Goal: Task Accomplishment & Management: Manage account settings

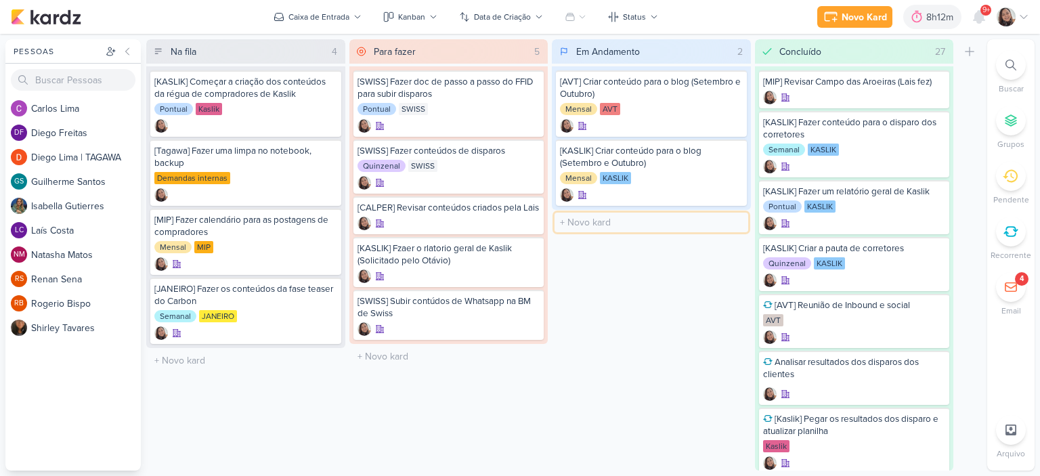
click at [592, 225] on input "text" at bounding box center [651, 223] width 194 height 20
click at [741, 219] on input "[AVT]Disparo de Atualização de obras - 15/081" at bounding box center [651, 223] width 194 height 20
click at [728, 222] on input "[AVT]Disparo de Atualização de obras - 15/081 15 151 dfffrrer" at bounding box center [651, 223] width 194 height 20
type input "[AVT]Disparo de Atualização de obras - 15/08"
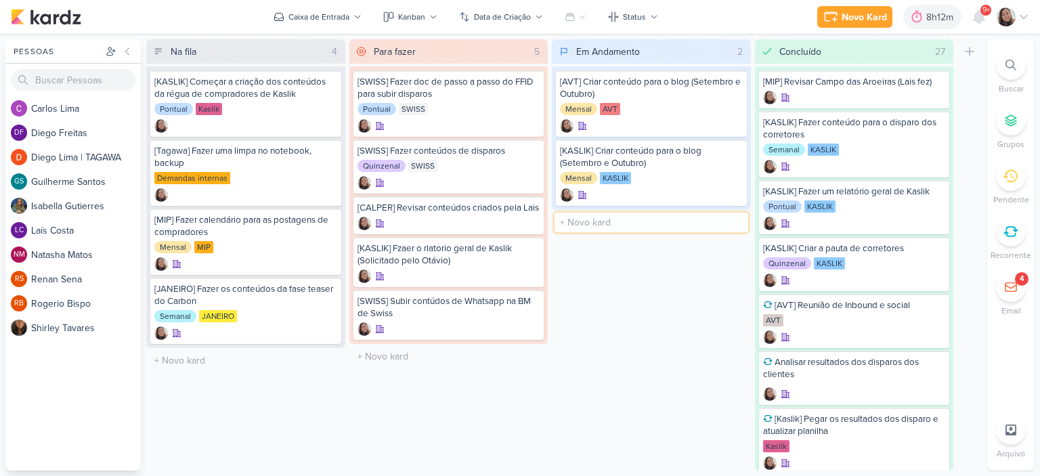
scroll to position [0, 0]
click at [731, 219] on icon at bounding box center [733, 222] width 7 height 7
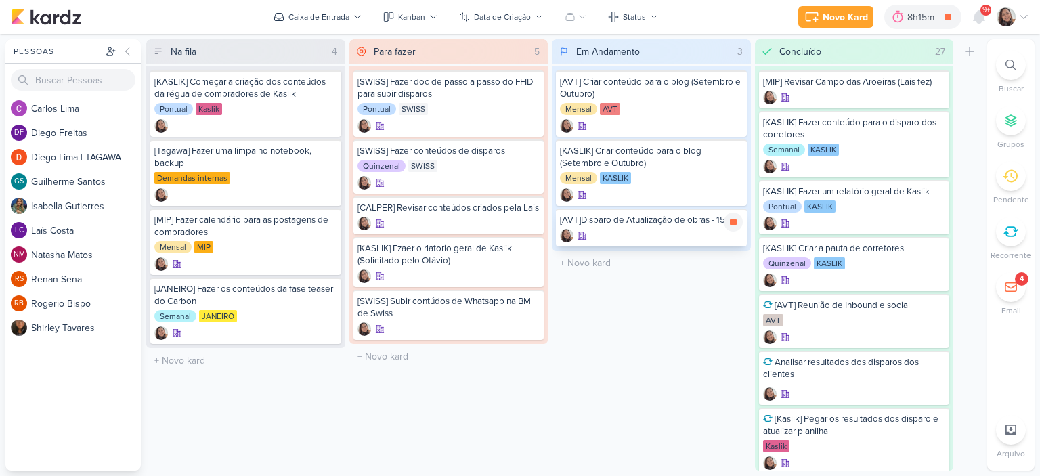
click at [650, 224] on div "[AVT]Disparo de Atualização de obras - 15/08" at bounding box center [651, 220] width 183 height 12
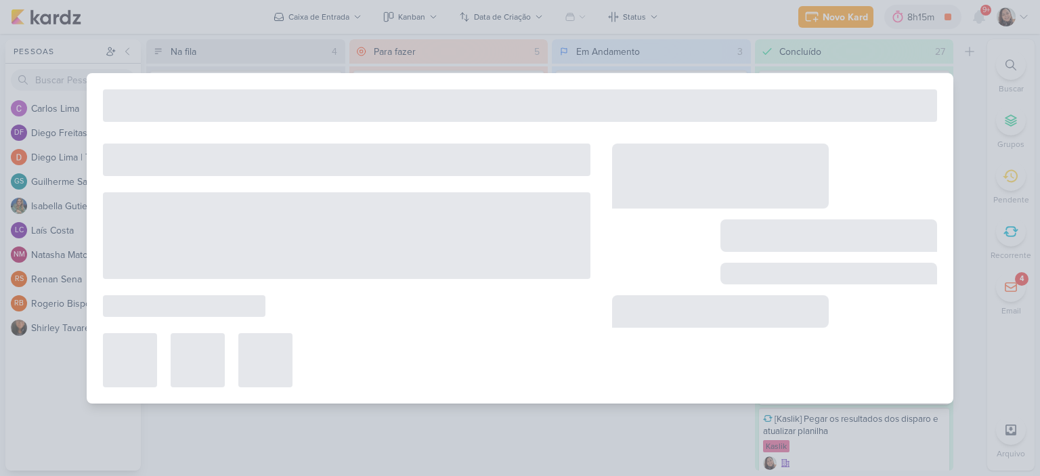
type input "[AVT]Disparo de Atualização de obras - 15/08"
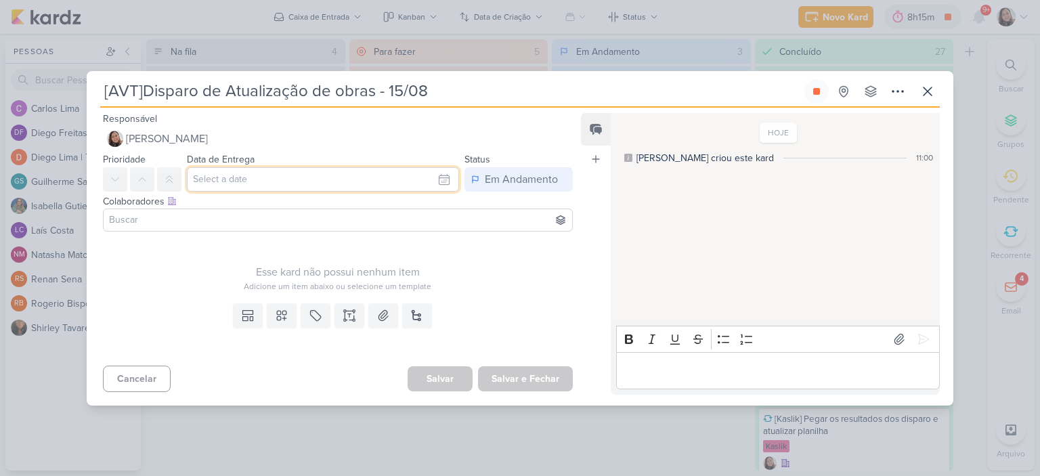
click at [382, 181] on input "text" at bounding box center [323, 179] width 272 height 24
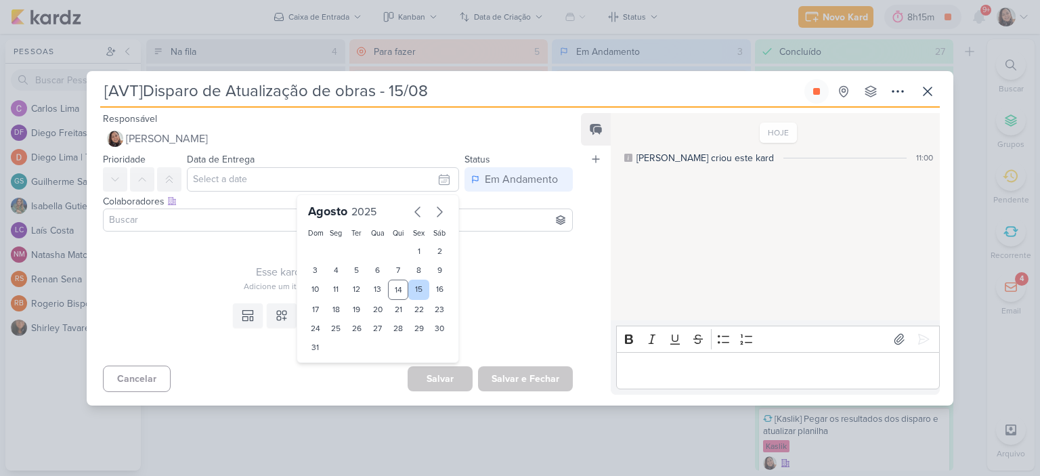
click at [412, 284] on div "15" at bounding box center [418, 290] width 21 height 20
type input "15 de agosto de 2025 às 23:59"
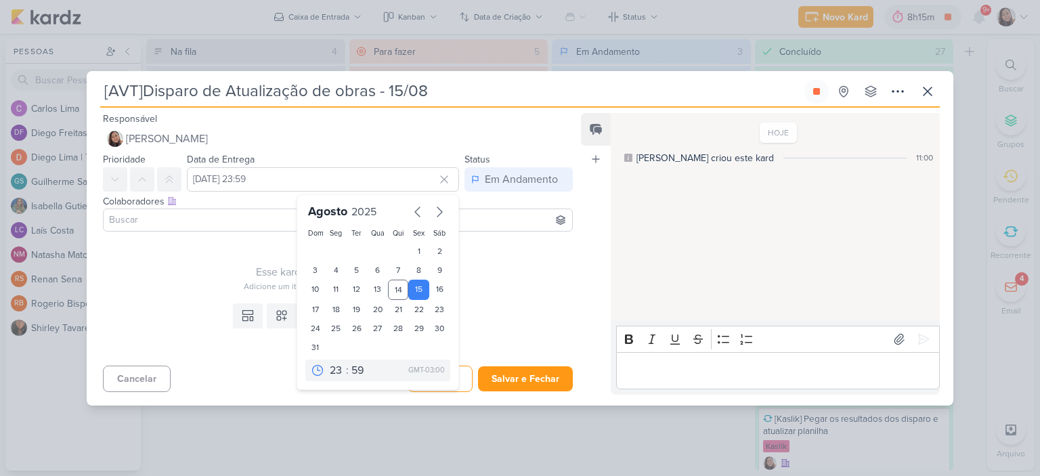
click at [147, 219] on input at bounding box center [337, 220] width 463 height 16
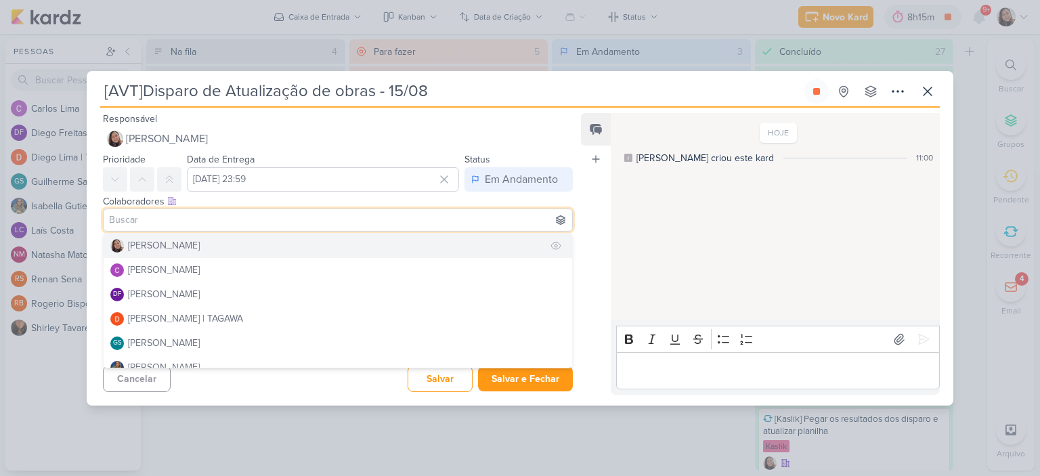
click at [155, 248] on div "[PERSON_NAME]" at bounding box center [164, 245] width 72 height 14
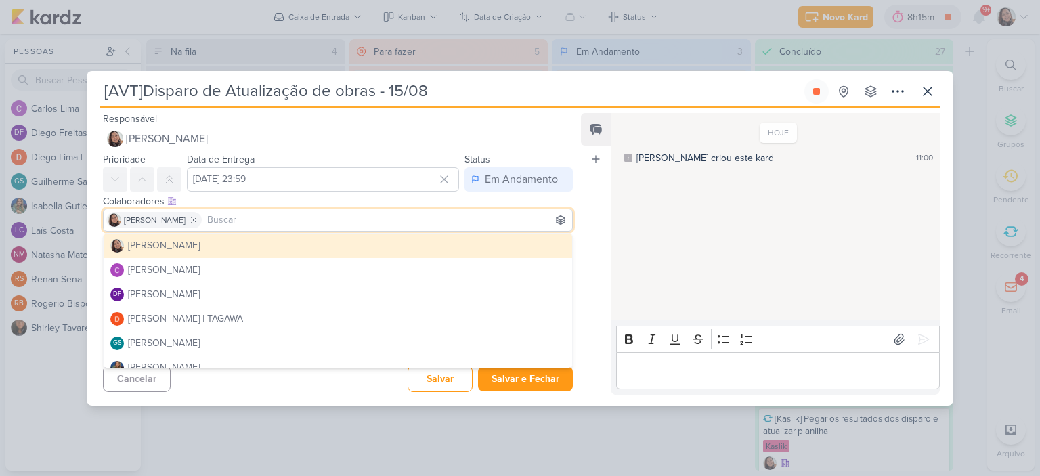
click at [393, 215] on input at bounding box center [386, 220] width 365 height 16
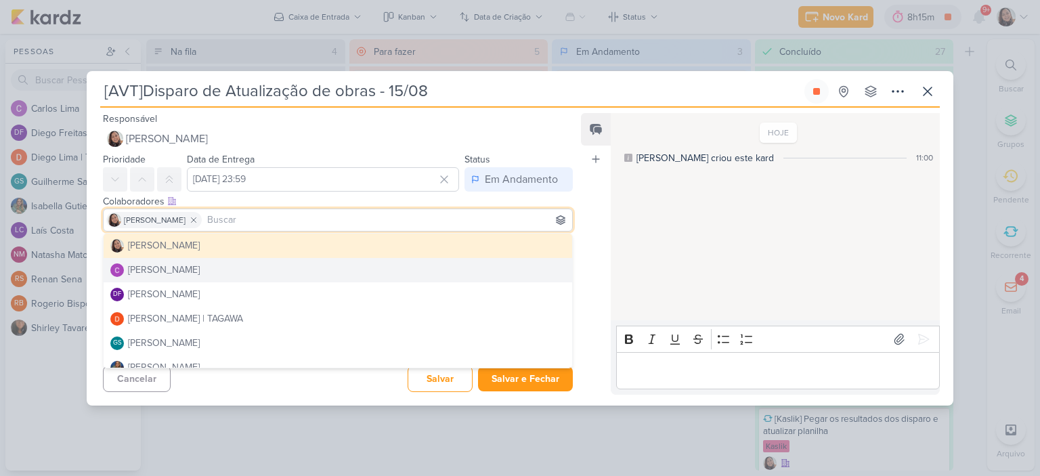
click at [619, 257] on div "HOJE Sharlene criou este kard 11:00" at bounding box center [774, 217] width 328 height 206
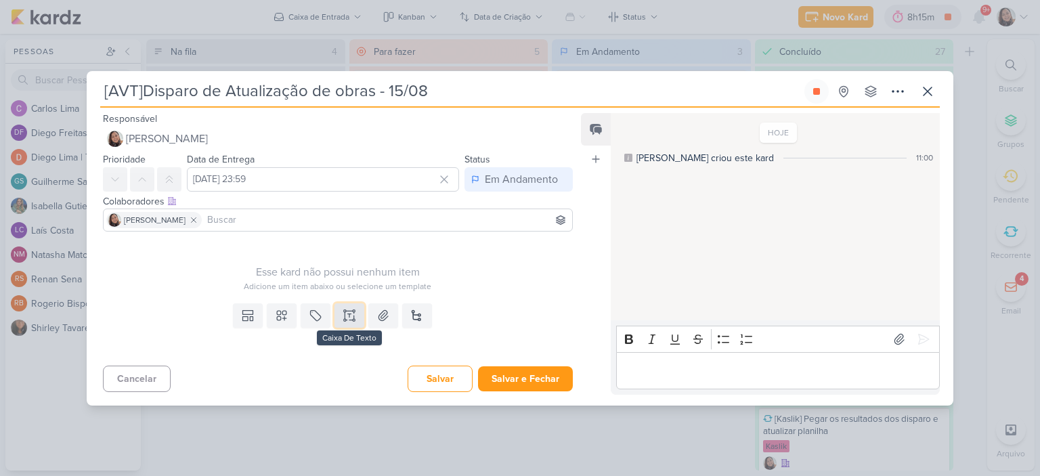
click at [342, 321] on button at bounding box center [349, 315] width 30 height 24
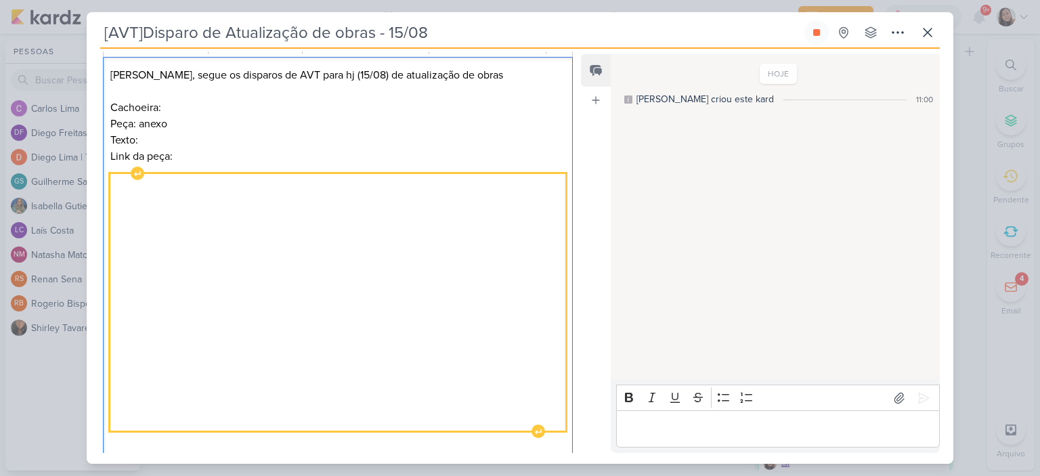
scroll to position [26, 0]
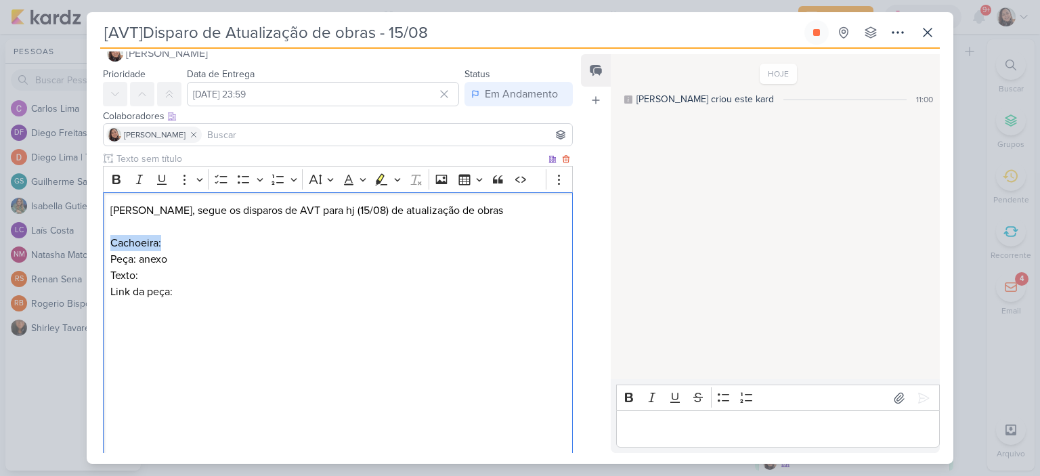
drag, startPoint x: 169, startPoint y: 237, endPoint x: 107, endPoint y: 238, distance: 62.3
click at [107, 238] on div "Diego, segue os disparos de AVT para hj (15/08) de atualização de obras Cachoei…" at bounding box center [338, 397] width 470 height 410
click at [114, 170] on button "Bold" at bounding box center [116, 179] width 20 height 20
click at [215, 267] on p "Texto:" at bounding box center [337, 275] width 455 height 16
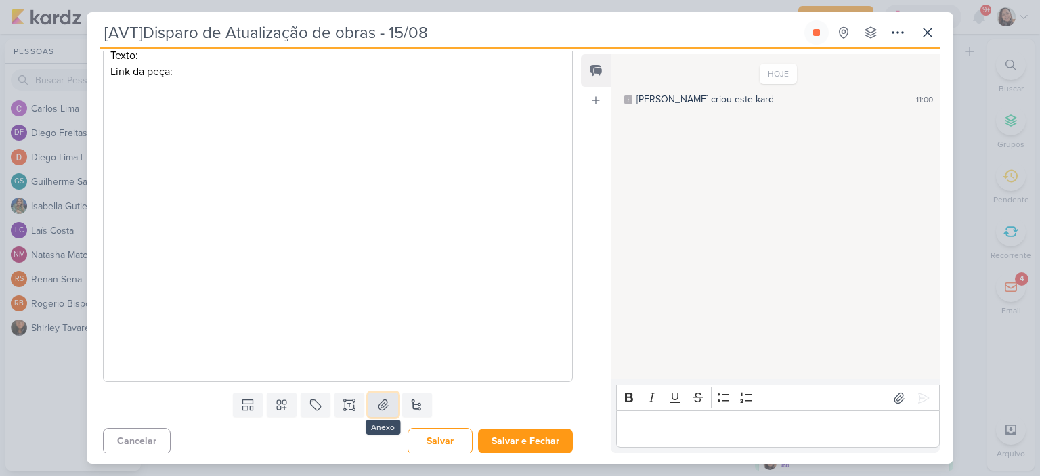
click at [379, 398] on icon at bounding box center [383, 405] width 14 height 14
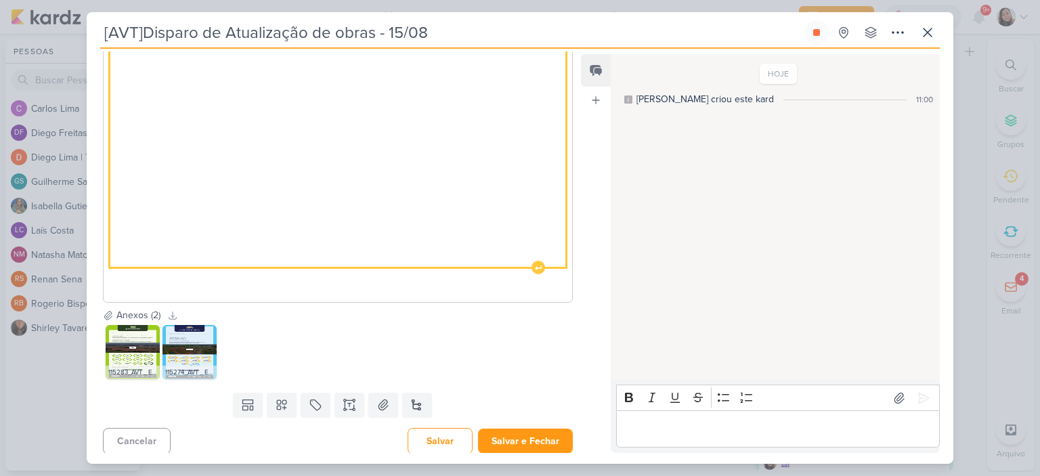
scroll to position [122, 0]
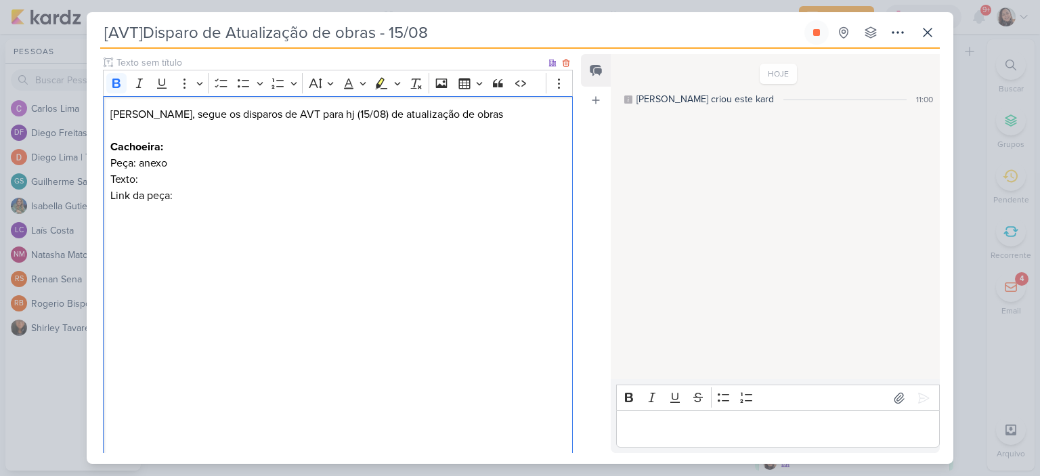
drag, startPoint x: 173, startPoint y: 185, endPoint x: 110, endPoint y: 146, distance: 74.2
click at [110, 146] on div "Diego, segue os disparos de AVT para hj (15/08) de atualização de obras Cachoei…" at bounding box center [338, 301] width 470 height 410
copy div "Cachoeira: Peça: anexo Texto: Link da peça:"
click at [256, 210] on div "Diego, segue os disparos de AVT para hj (15/08) de atualização de obras Cachoei…" at bounding box center [338, 301] width 470 height 410
click at [249, 200] on p "Link da peça:" at bounding box center [337, 195] width 455 height 16
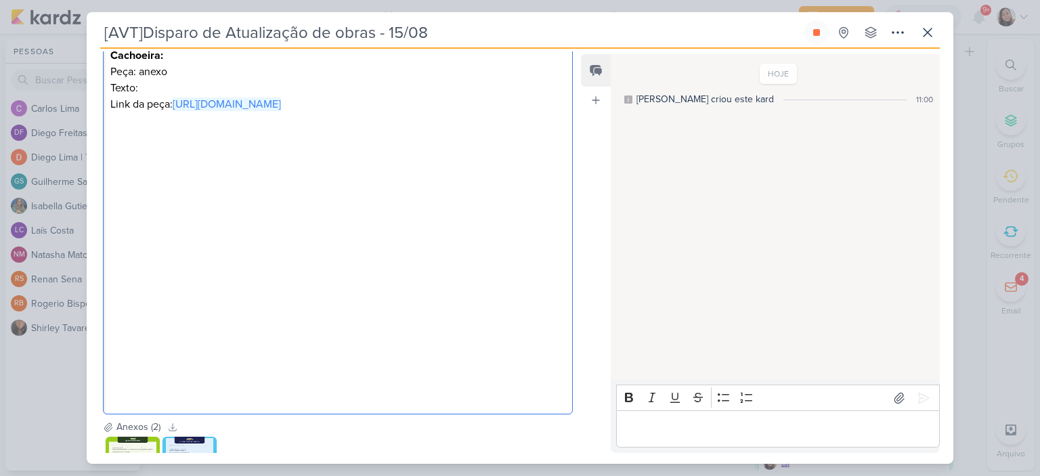
scroll to position [326, 0]
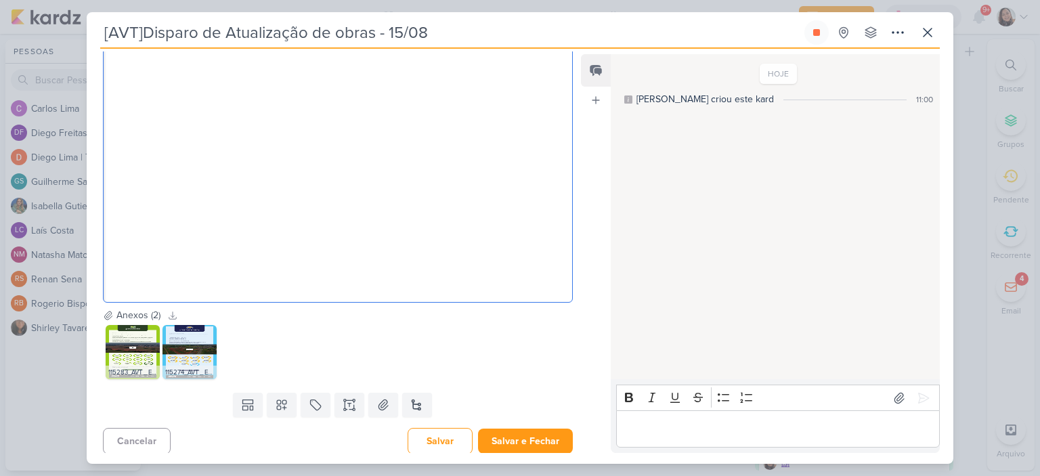
click at [430, 276] on p "Editor editing area: main" at bounding box center [337, 284] width 455 height 16
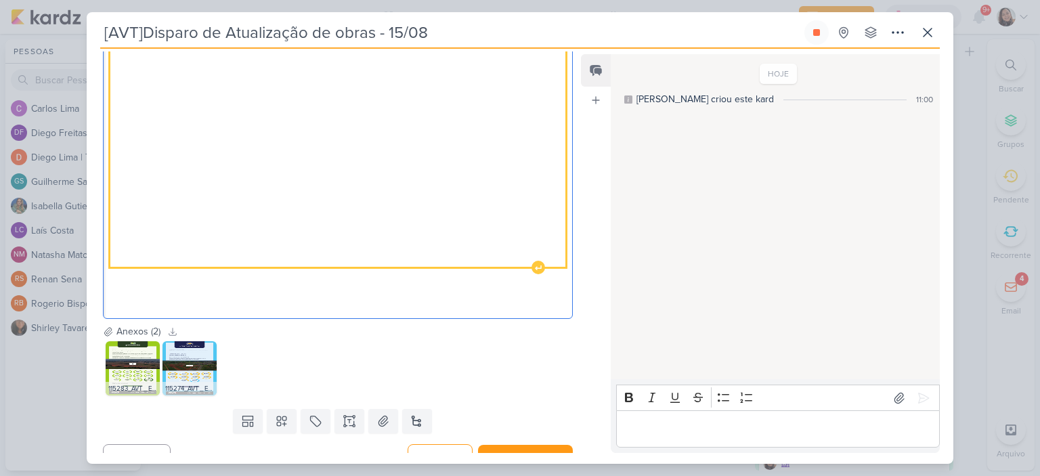
scroll to position [55, 0]
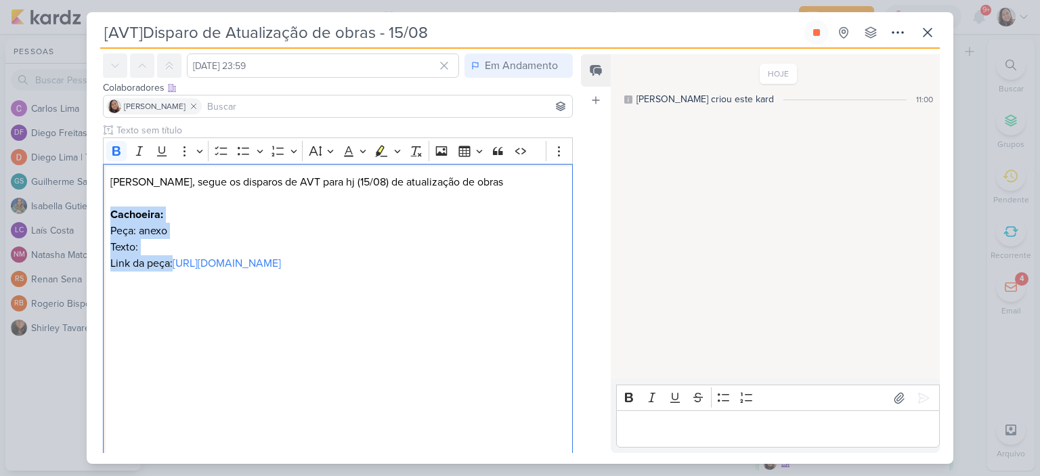
drag, startPoint x: 172, startPoint y: 262, endPoint x: 96, endPoint y: 216, distance: 88.7
click at [96, 216] on div "Clique para deixar o item visível somente à membros da sua organização Rich Tex…" at bounding box center [332, 359] width 491 height 472
copy div "Cachoeira: Peça: anexo Texto: Link da peça:"
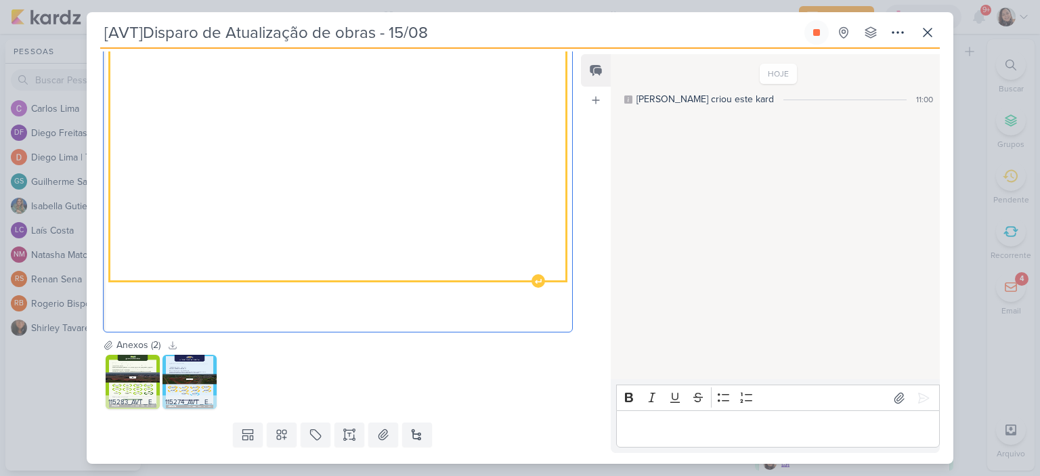
scroll to position [326, 0]
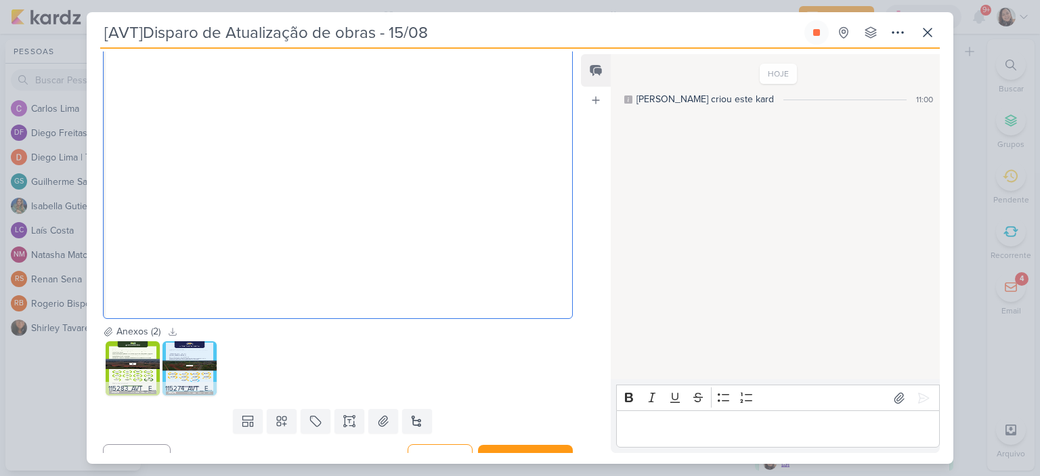
click at [216, 300] on p "Editor editing area: main" at bounding box center [337, 300] width 455 height 16
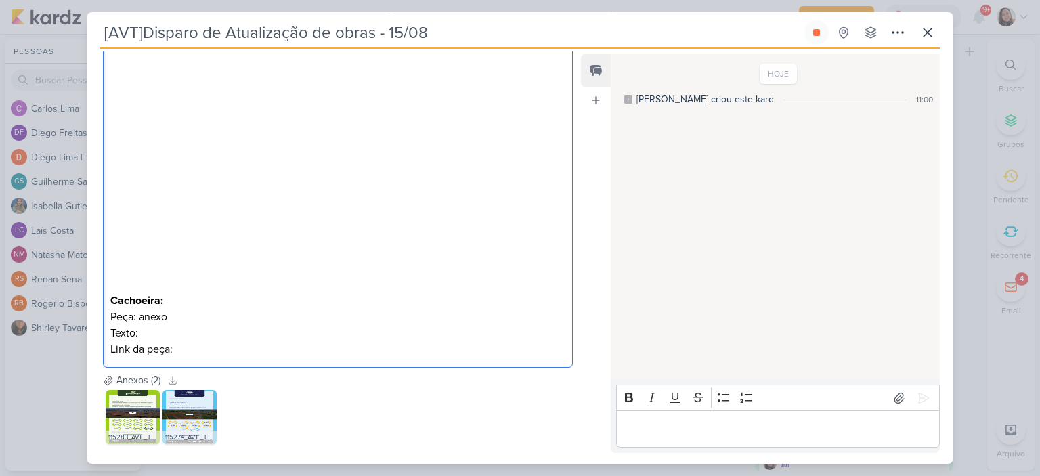
click at [187, 295] on p "Cachoeira: Peça: anexo" at bounding box center [337, 308] width 455 height 32
click at [223, 314] on p "Jatobás: Peça: anexo" at bounding box center [337, 308] width 455 height 32
click at [219, 325] on p "Texto:" at bounding box center [337, 333] width 455 height 16
click at [313, 335] on p "Texto:" at bounding box center [337, 333] width 455 height 16
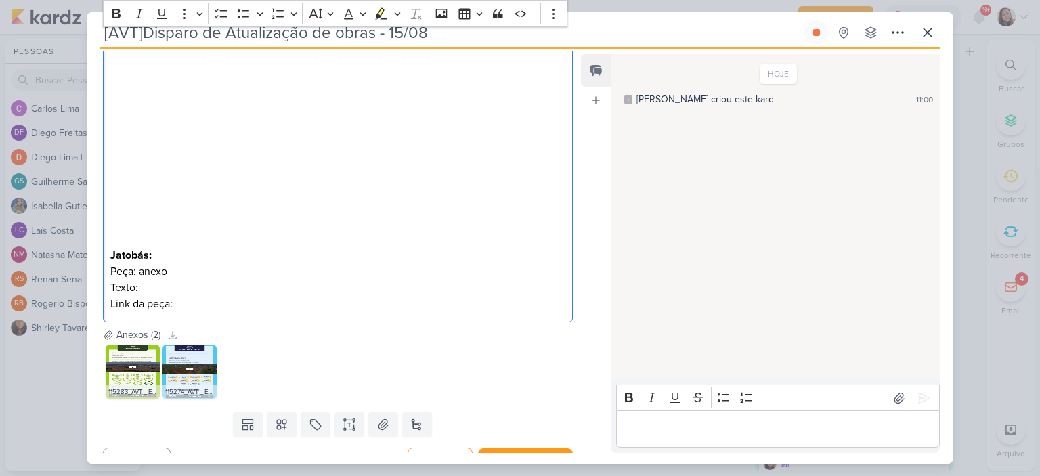
scroll to position [390, 0]
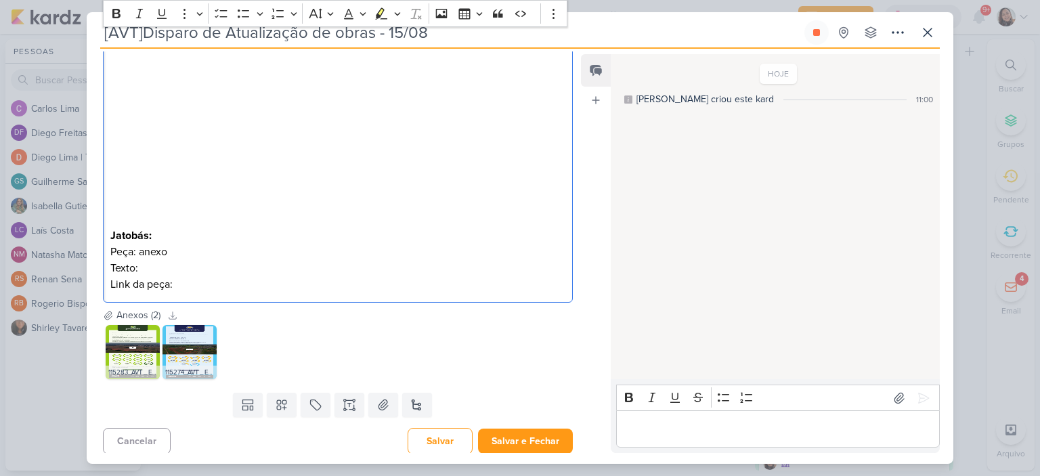
click at [269, 278] on p "Link da peça:" at bounding box center [337, 284] width 455 height 16
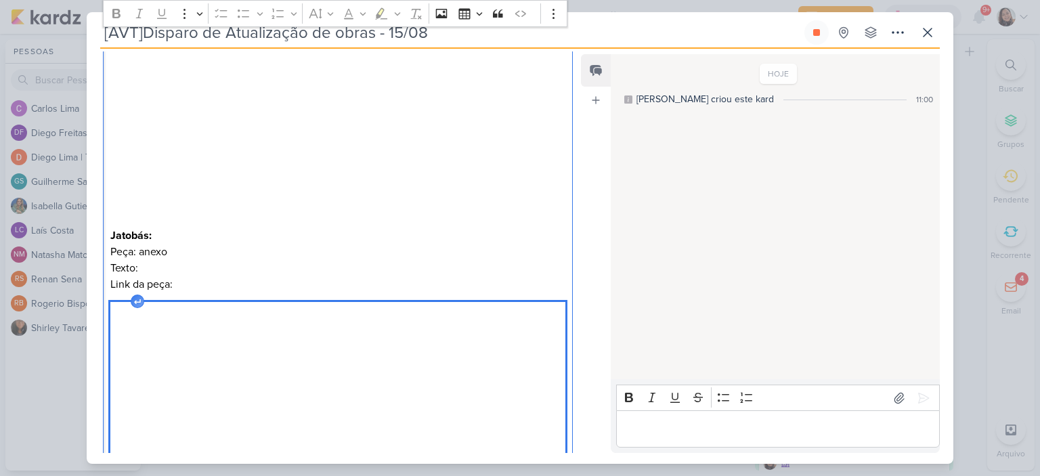
click at [350, 280] on p "Link da peça:" at bounding box center [337, 284] width 455 height 16
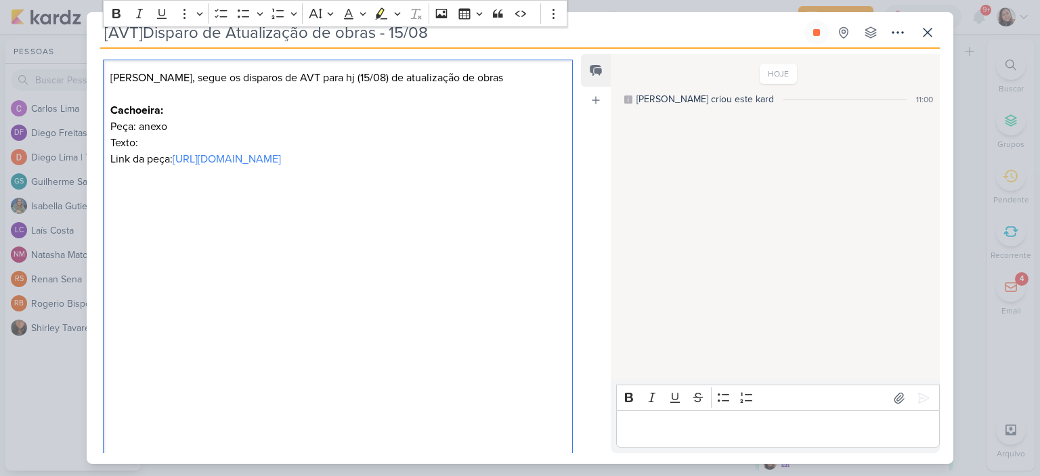
scroll to position [382, 0]
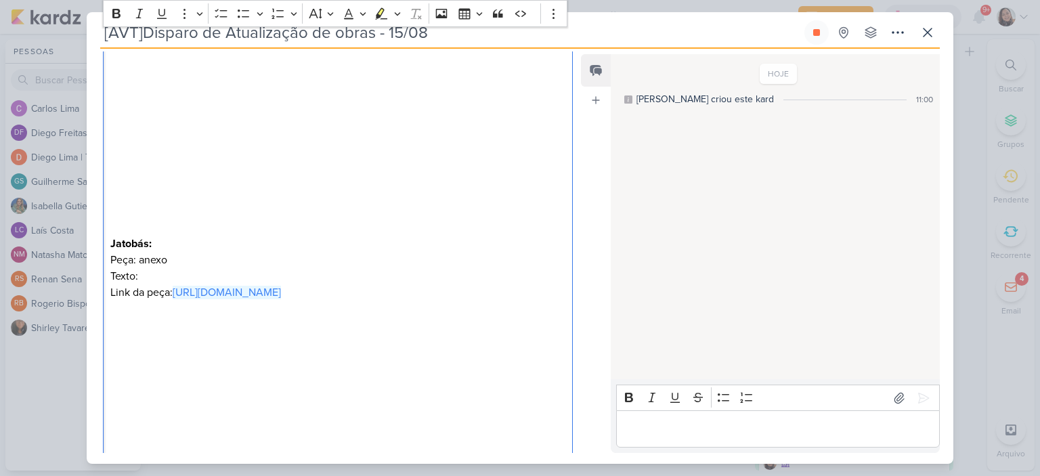
click at [305, 268] on p "Texto:" at bounding box center [337, 276] width 455 height 16
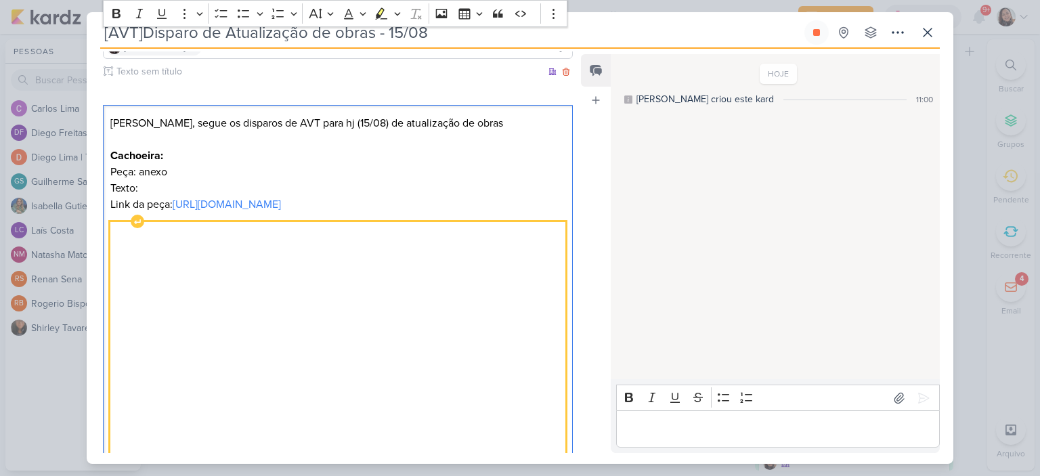
scroll to position [112, 0]
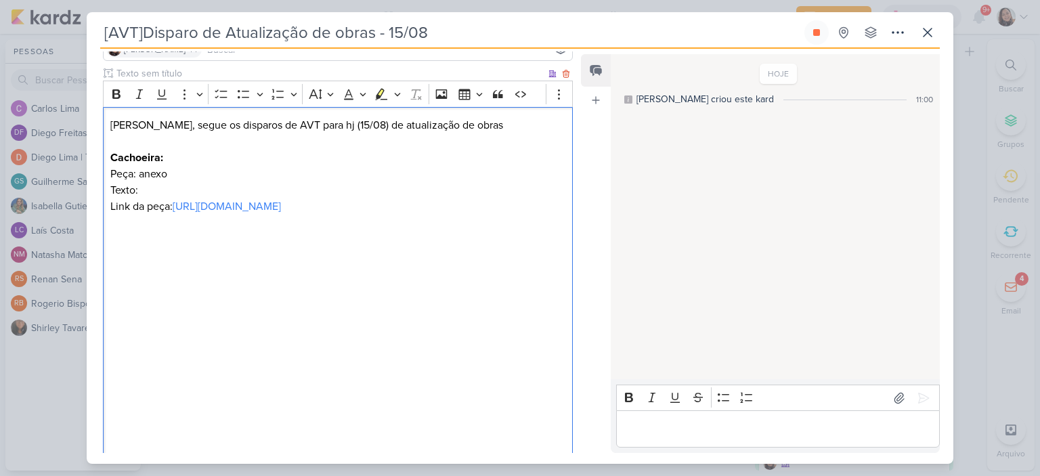
click at [285, 191] on p "Texto:" at bounding box center [337, 190] width 455 height 16
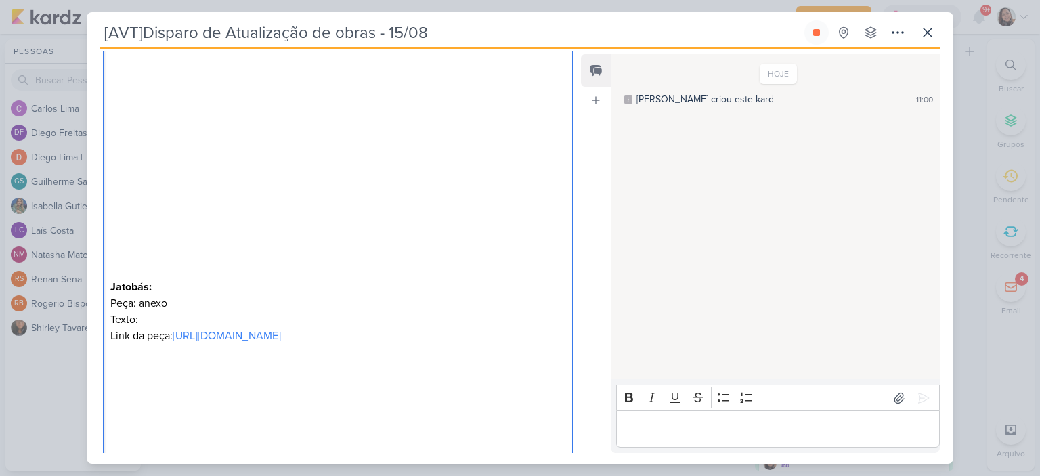
scroll to position [382, 0]
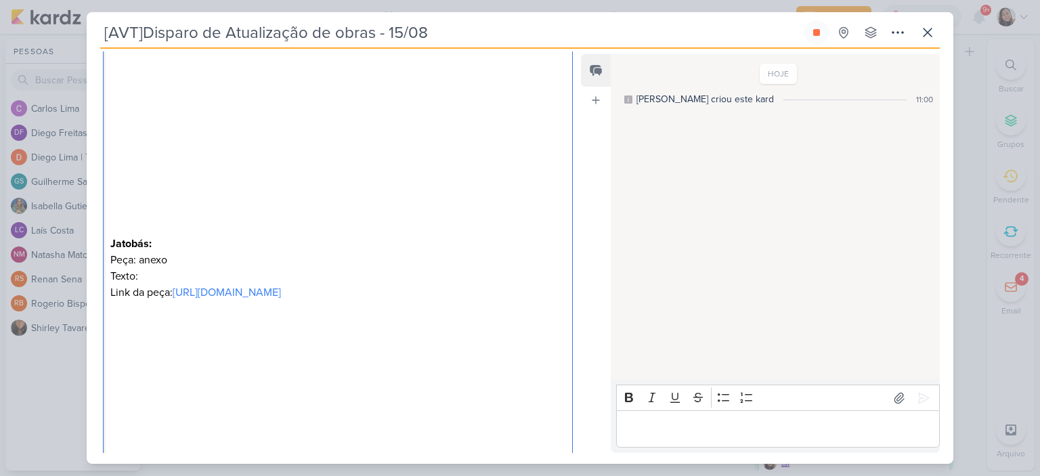
click at [234, 268] on p "Texto:" at bounding box center [337, 276] width 455 height 16
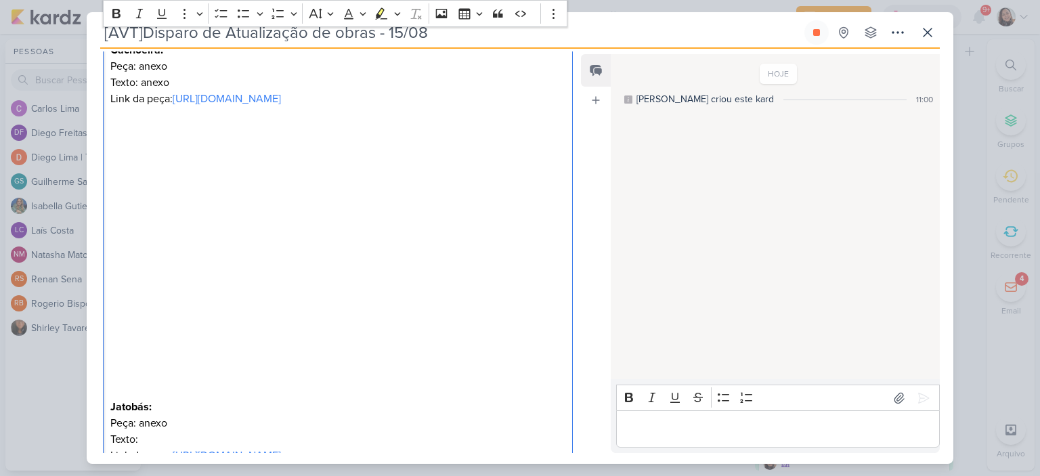
scroll to position [112, 0]
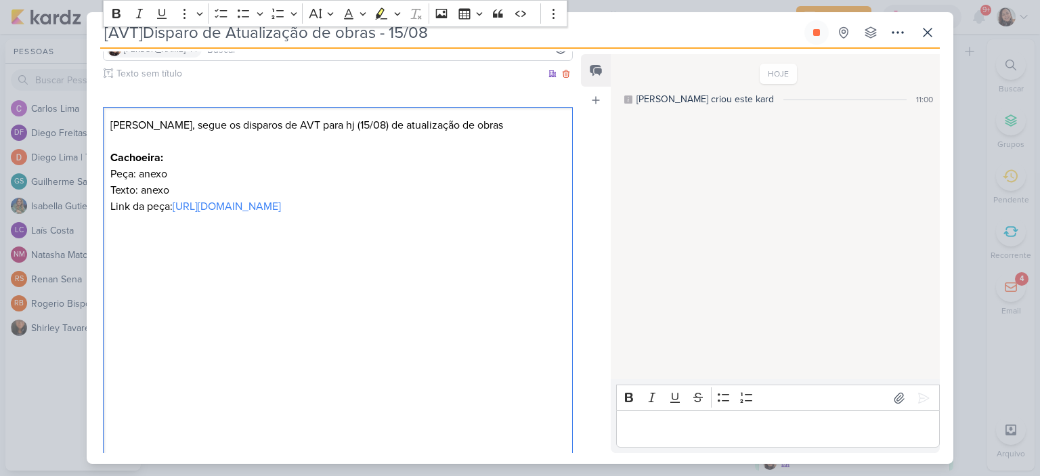
click at [236, 183] on p "Texto: anexo" at bounding box center [337, 190] width 455 height 16
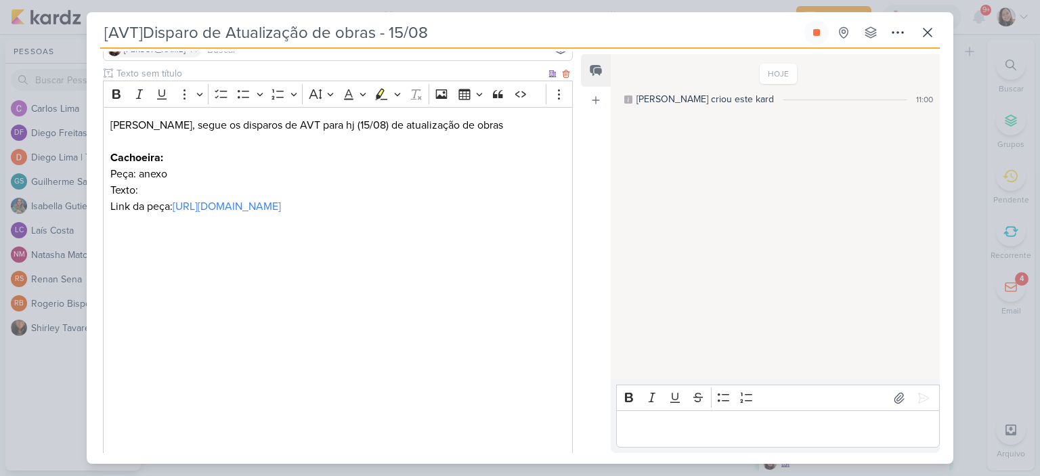
click at [292, 175] on p "Cachoeira: Peça: anexo" at bounding box center [337, 166] width 455 height 32
click at [284, 190] on p "Texto:" at bounding box center [337, 190] width 455 height 16
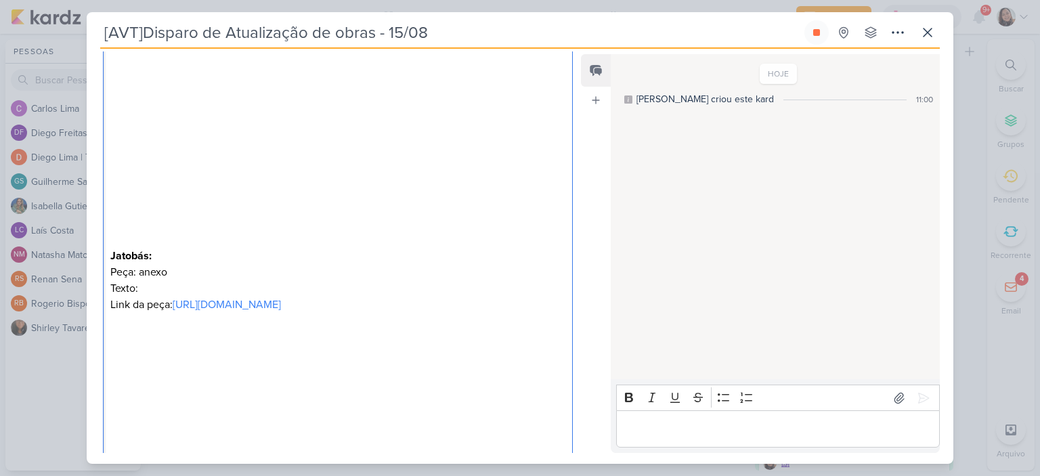
scroll to position [382, 0]
click at [198, 284] on p "Texto:" at bounding box center [337, 276] width 455 height 16
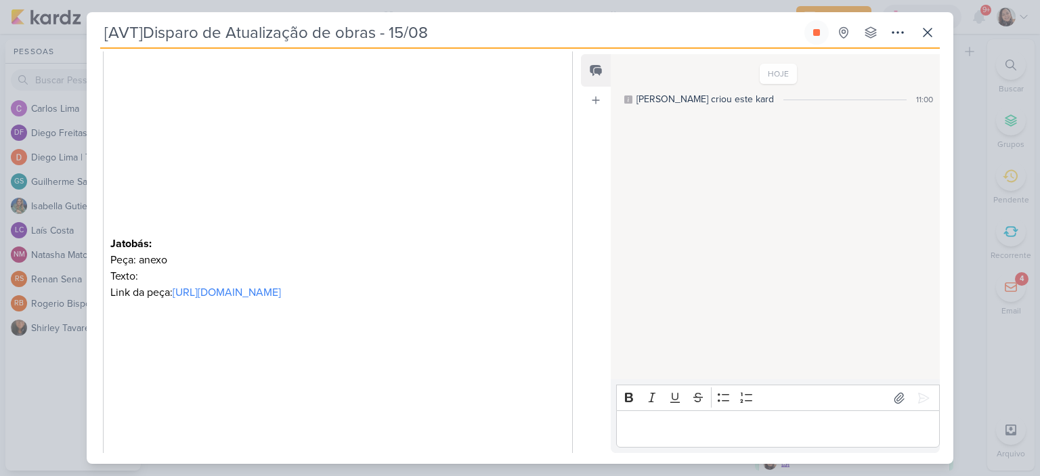
click at [215, 284] on p "Texto:" at bounding box center [337, 276] width 455 height 16
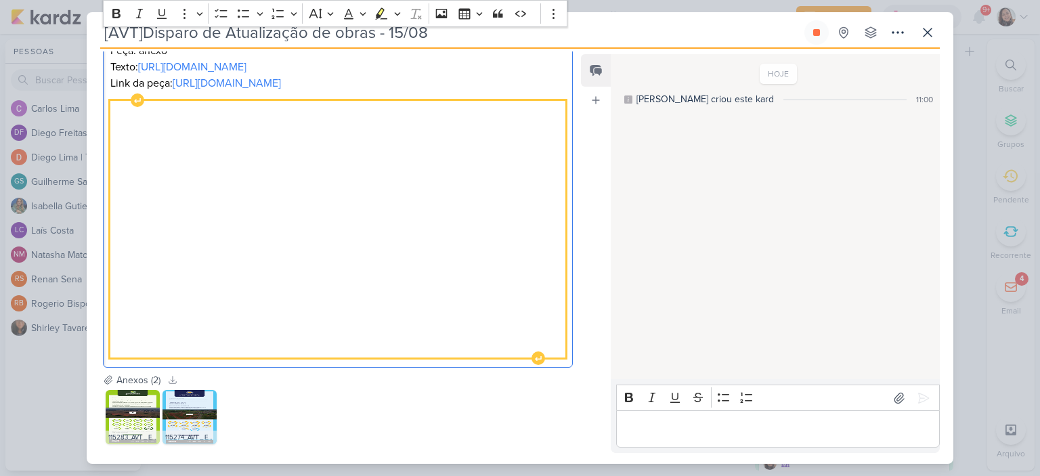
scroll to position [686, 0]
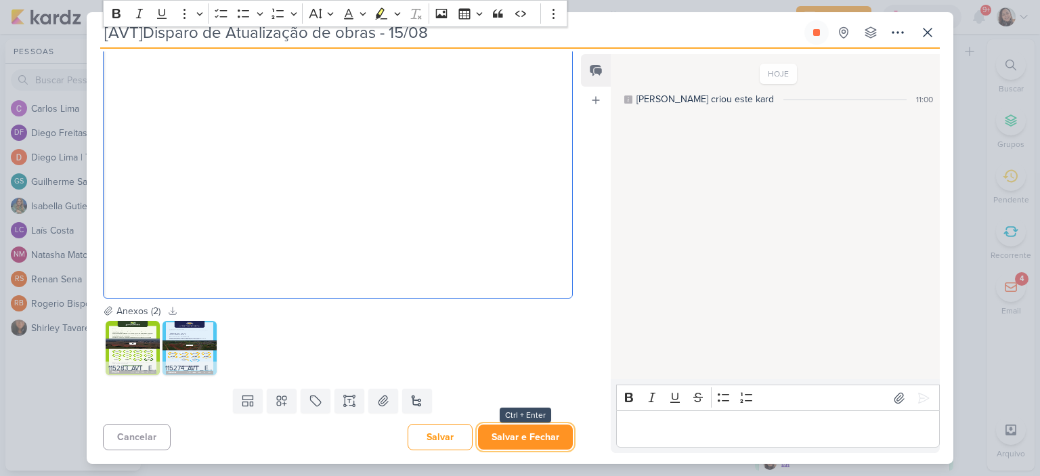
click at [501, 432] on button "Salvar e Fechar" at bounding box center [525, 436] width 95 height 25
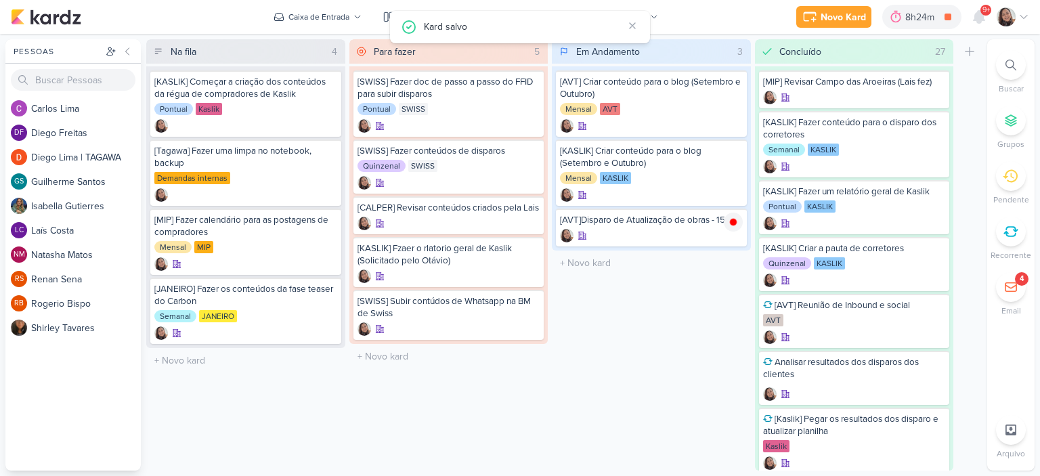
scroll to position [0, 0]
click at [632, 218] on div "[AVT]Disparo de Atualização de obras - 15/08" at bounding box center [651, 220] width 183 height 12
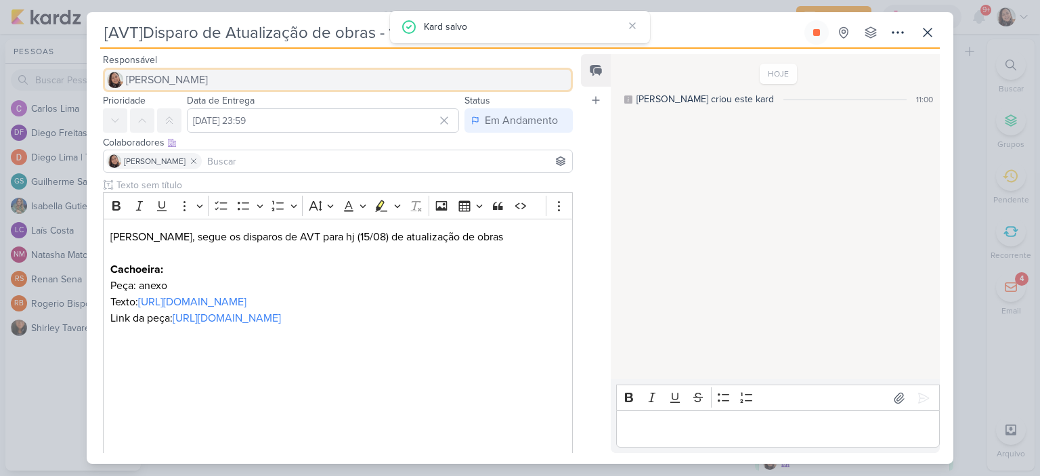
click at [146, 80] on span "[PERSON_NAME]" at bounding box center [167, 80] width 82 height 16
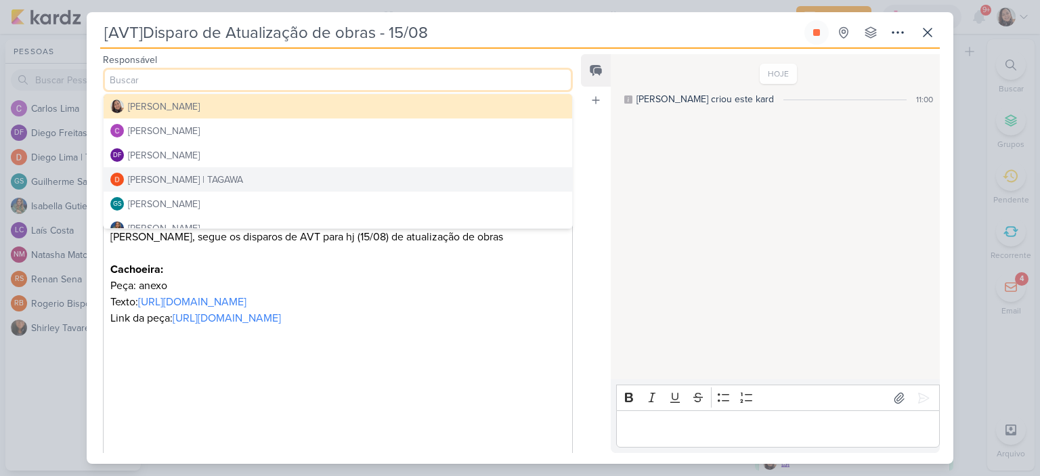
click at [160, 182] on div "[PERSON_NAME] | TAGAWA" at bounding box center [185, 180] width 115 height 14
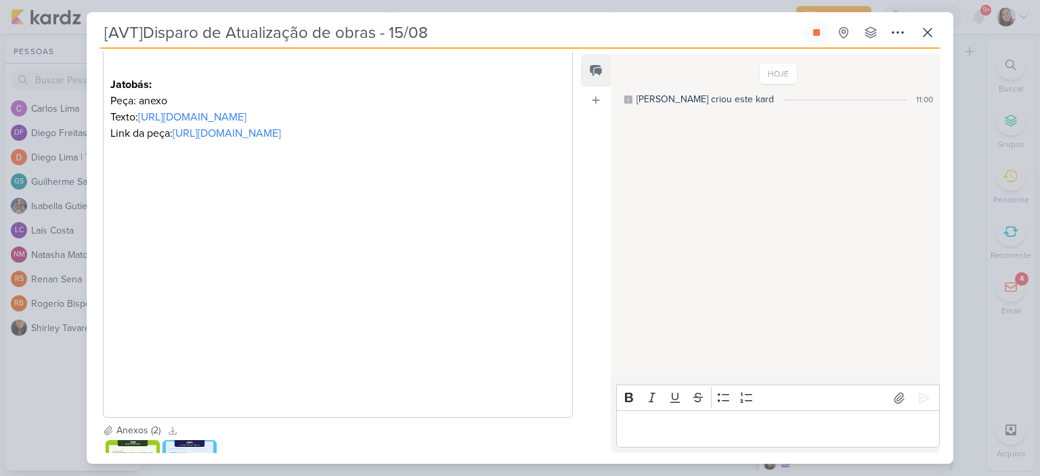
scroll to position [686, 0]
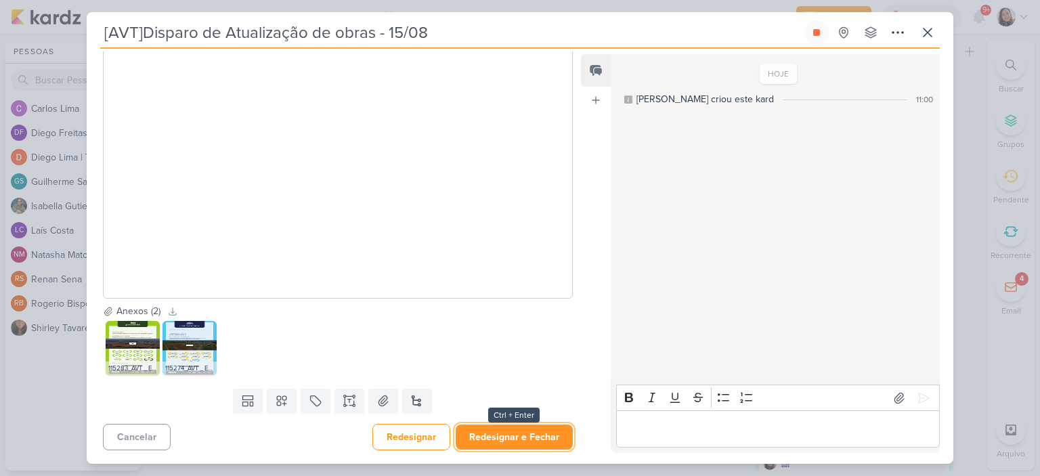
click at [517, 443] on button "Redesignar e Fechar" at bounding box center [513, 436] width 117 height 25
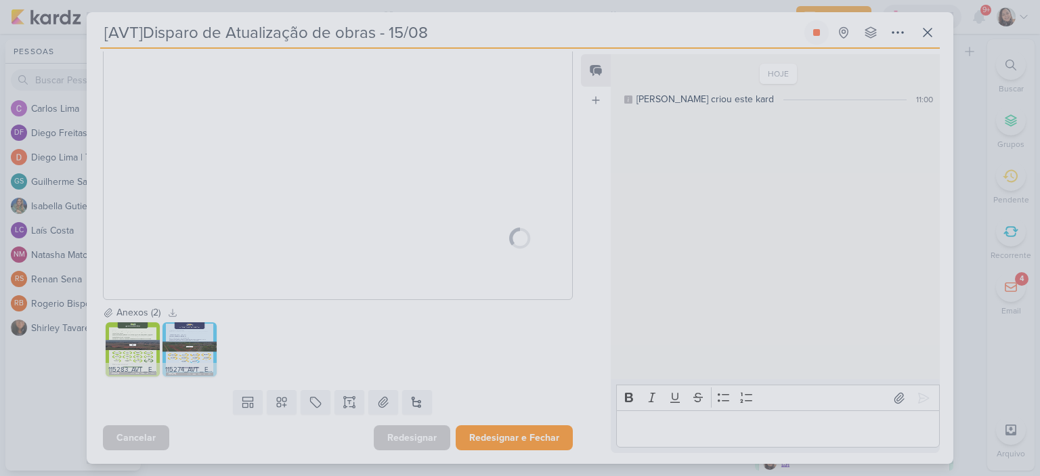
scroll to position [685, 0]
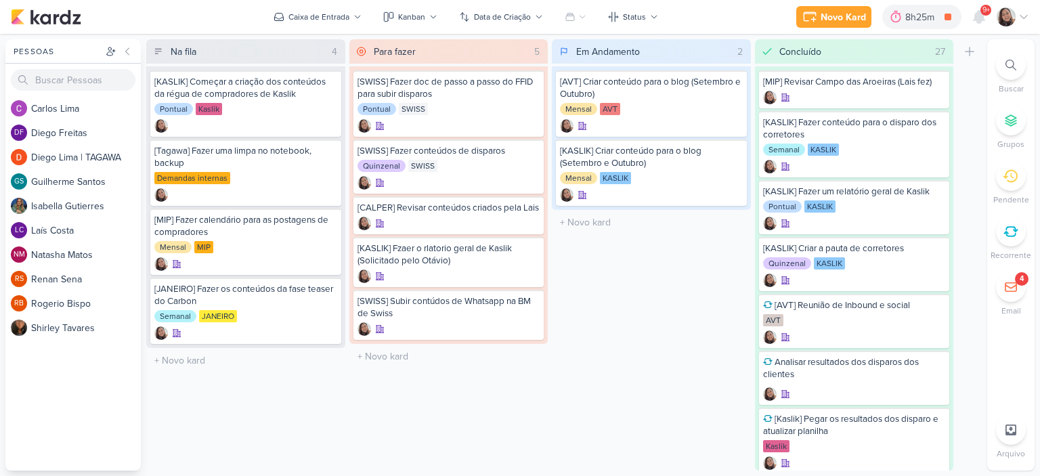
click at [1019, 13] on icon at bounding box center [1023, 17] width 11 height 11
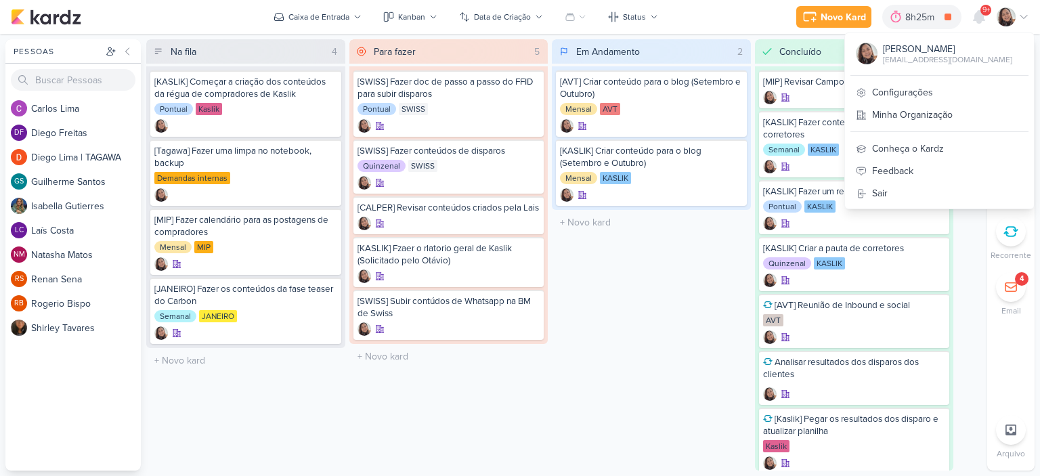
click at [901, 76] on div "Sharlene Khoury sharlene.sousa@tagawa-mail.com.br Configurações Minha Organizaç…" at bounding box center [939, 120] width 190 height 177
click at [897, 89] on link "Configurações" at bounding box center [939, 92] width 189 height 22
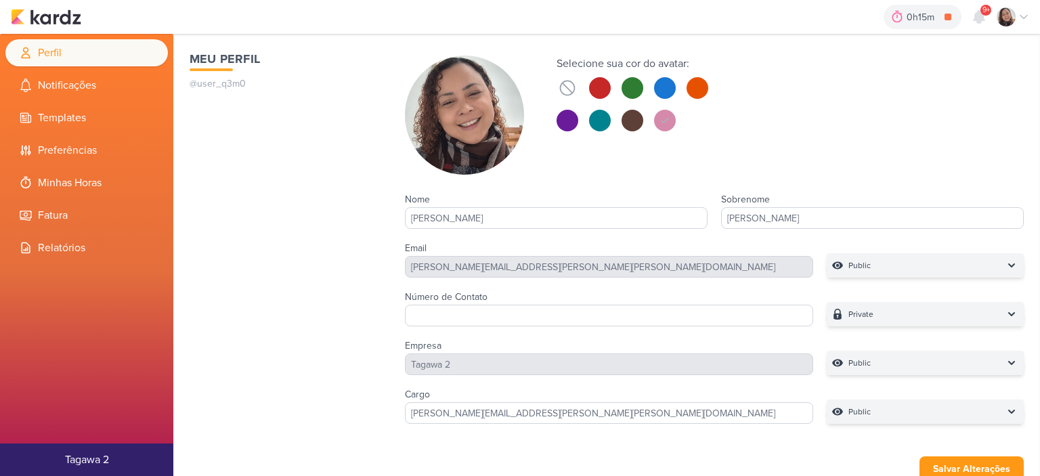
click at [51, 173] on li "Minhas Horas" at bounding box center [86, 182] width 162 height 27
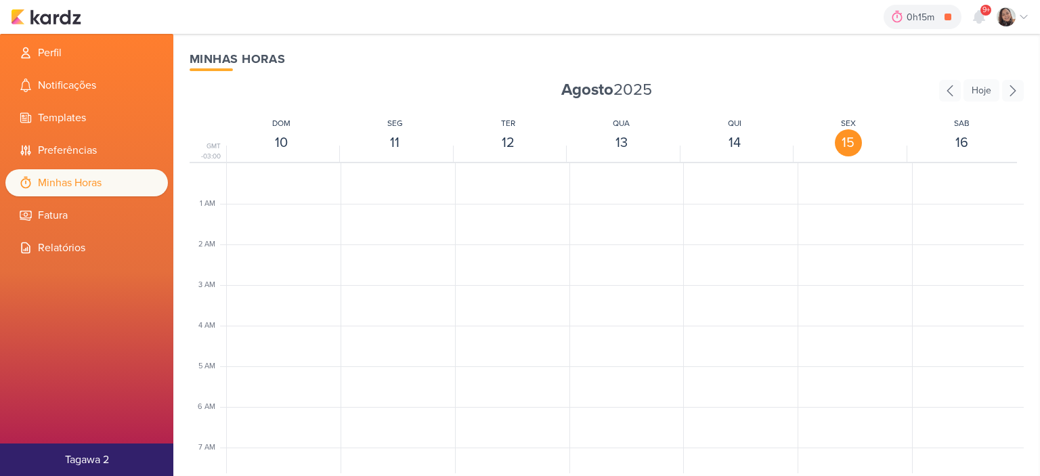
scroll to position [319, 0]
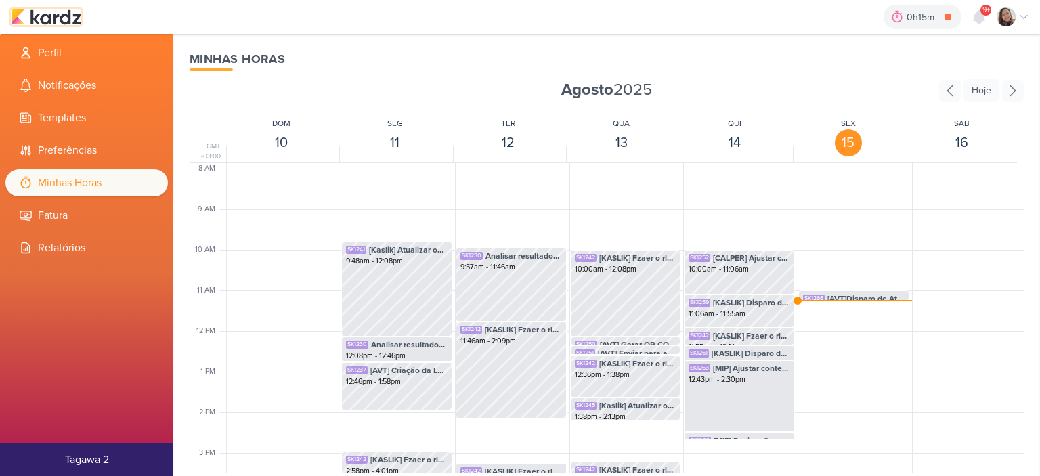
click at [62, 16] on img at bounding box center [46, 17] width 70 height 16
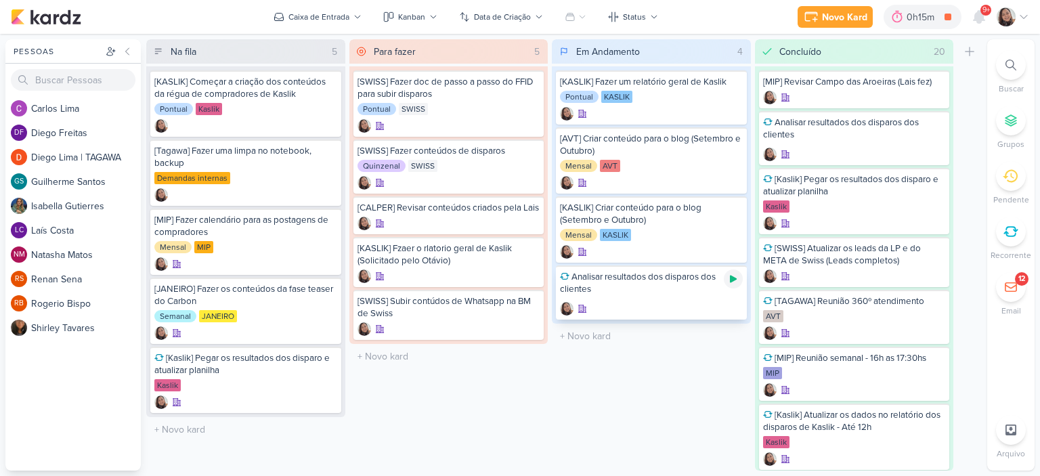
click at [730, 279] on icon at bounding box center [733, 278] width 7 height 7
click at [1025, 2] on div "Novo Kard Ctrl + k 0h18m Analisar resultados dos disparos dos clientes 0h2m Hoj…" at bounding box center [520, 17] width 1018 height 34
click at [1021, 14] on icon at bounding box center [1023, 17] width 11 height 11
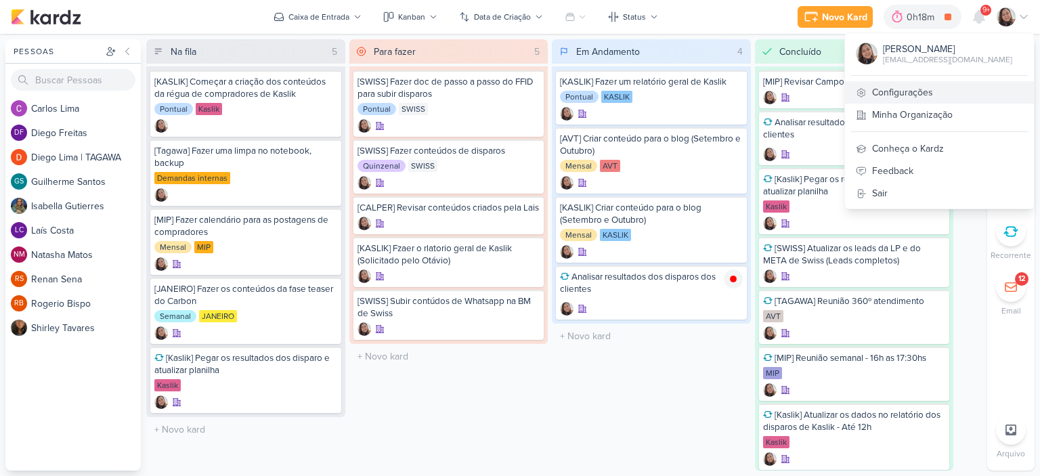
click at [904, 87] on link "Configurações" at bounding box center [939, 92] width 189 height 22
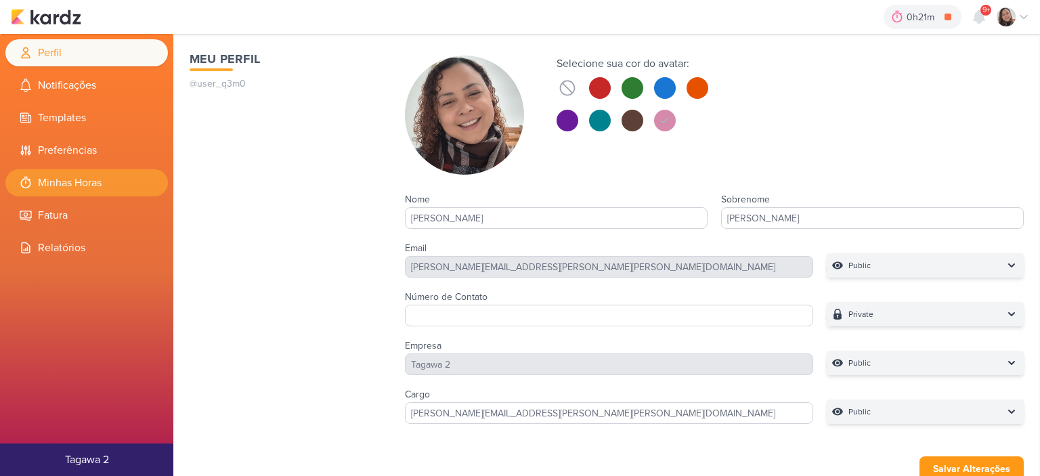
click at [114, 183] on li "Minhas Horas" at bounding box center [86, 182] width 162 height 27
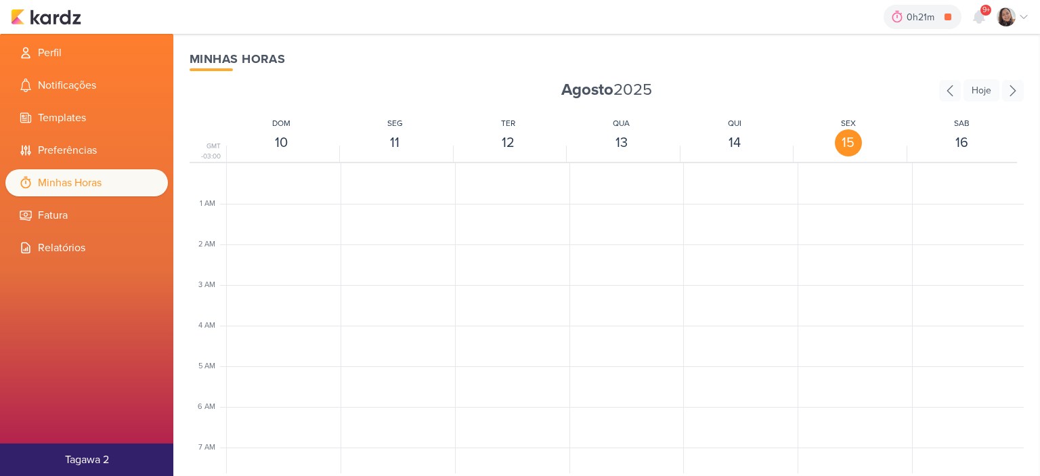
scroll to position [319, 0]
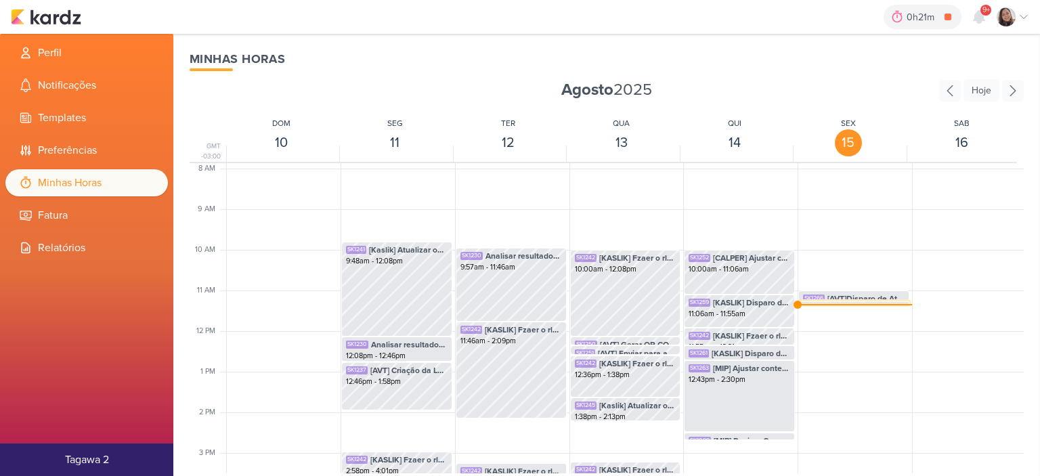
click at [822, 303] on div "SK1264 Analisar resultados dos disparos dos clientes" at bounding box center [854, 309] width 102 height 12
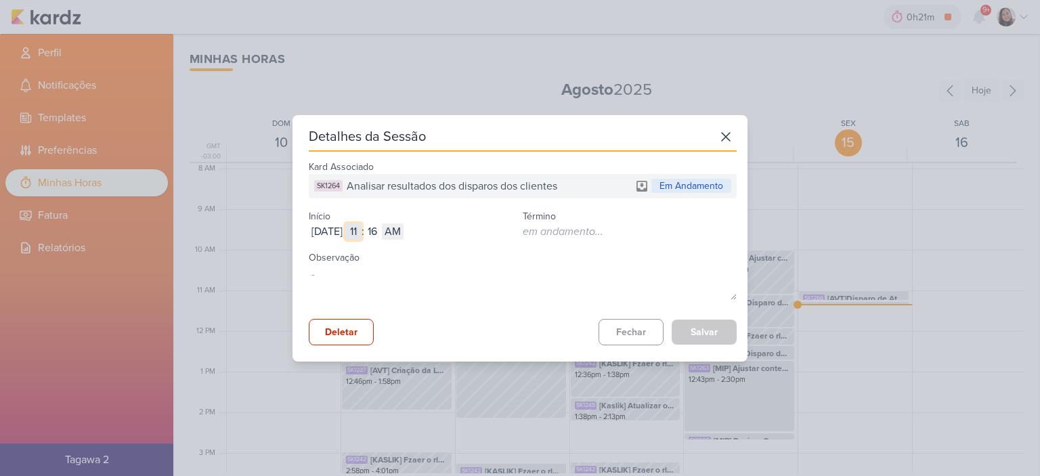
click at [361, 227] on input "11" at bounding box center [353, 231] width 16 height 16
type input "10"
click at [380, 227] on input "16" at bounding box center [372, 231] width 16 height 16
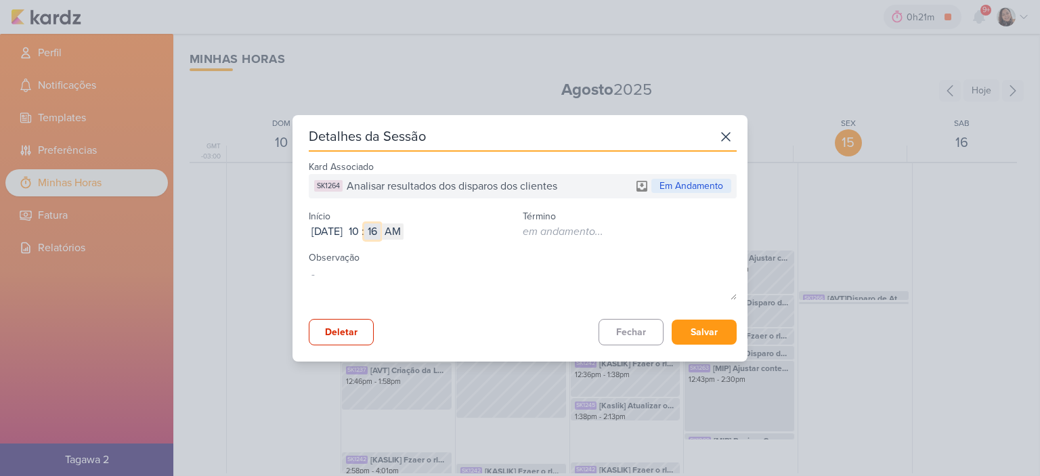
click at [380, 227] on input "16" at bounding box center [372, 231] width 16 height 16
type input "01"
click at [700, 332] on button "Salvar" at bounding box center [703, 331] width 65 height 25
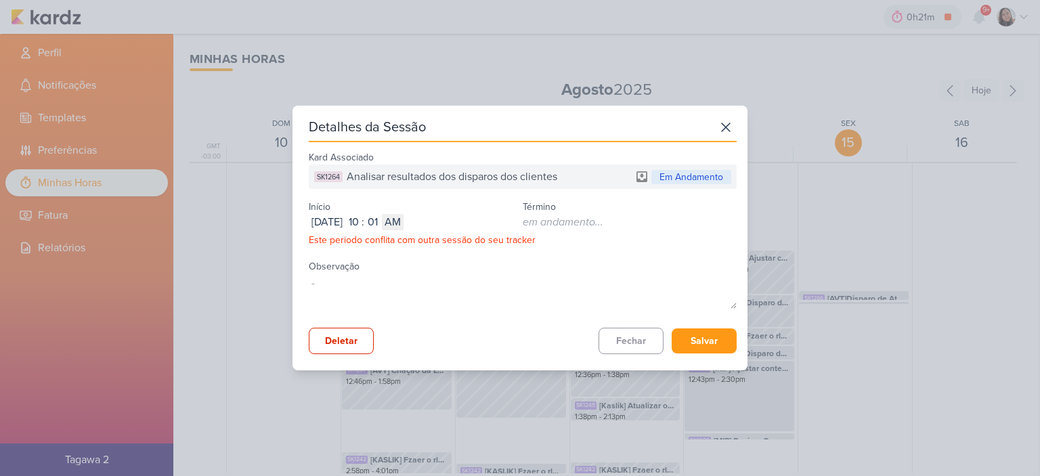
click at [560, 225] on div "em andamento..." at bounding box center [562, 222] width 81 height 16
click at [715, 121] on icon at bounding box center [726, 127] width 22 height 22
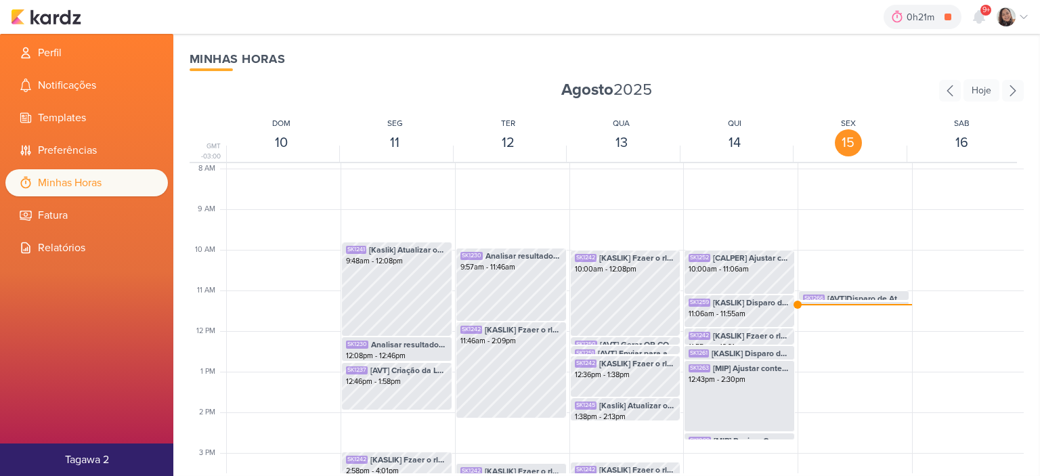
click at [72, 7] on div "0h21m Analisar resultados dos disparos dos clientes 0h0m Hoje 0h21m Semana 0h0m…" at bounding box center [520, 17] width 1018 height 34
click at [70, 14] on img at bounding box center [46, 17] width 70 height 16
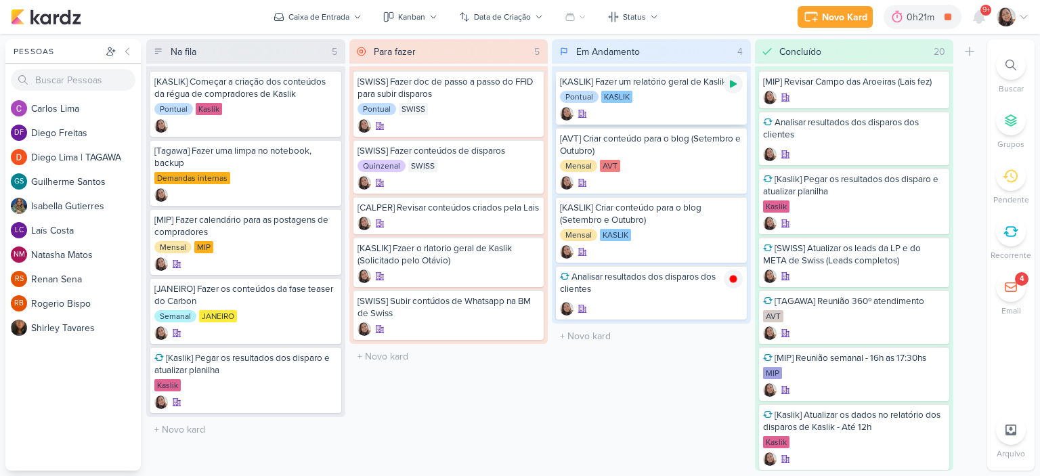
click at [732, 87] on icon at bounding box center [733, 84] width 11 height 11
click at [1023, 12] on icon at bounding box center [1023, 17] width 11 height 11
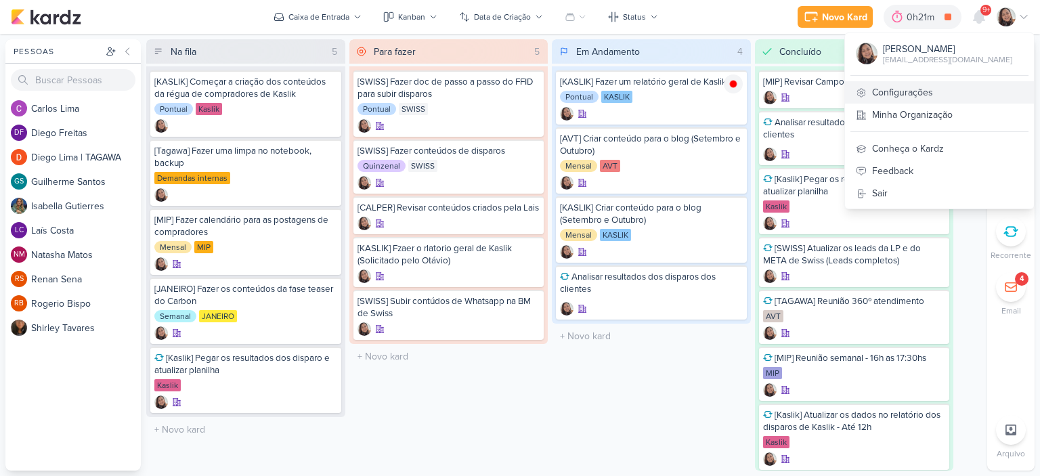
click at [892, 85] on link "Configurações" at bounding box center [939, 92] width 189 height 22
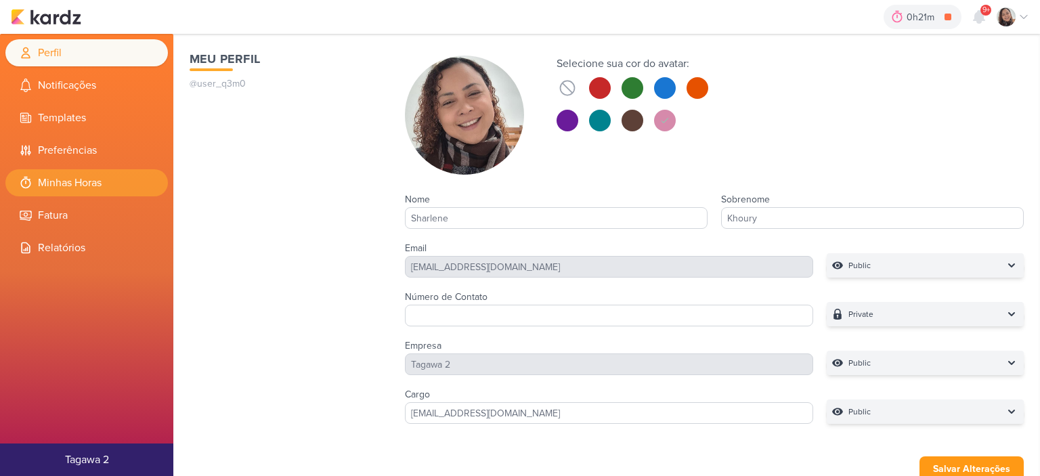
click at [39, 182] on li "Minhas Horas" at bounding box center [86, 182] width 162 height 27
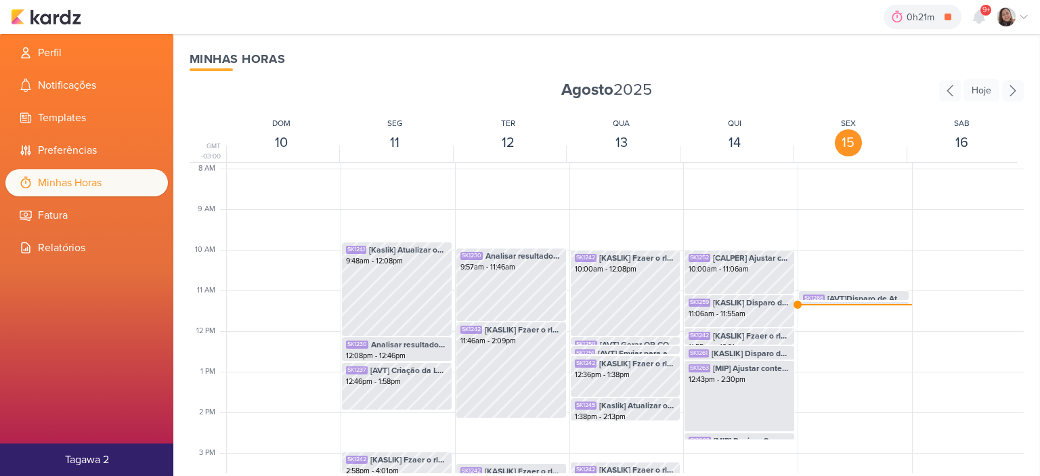
scroll to position [455, 0]
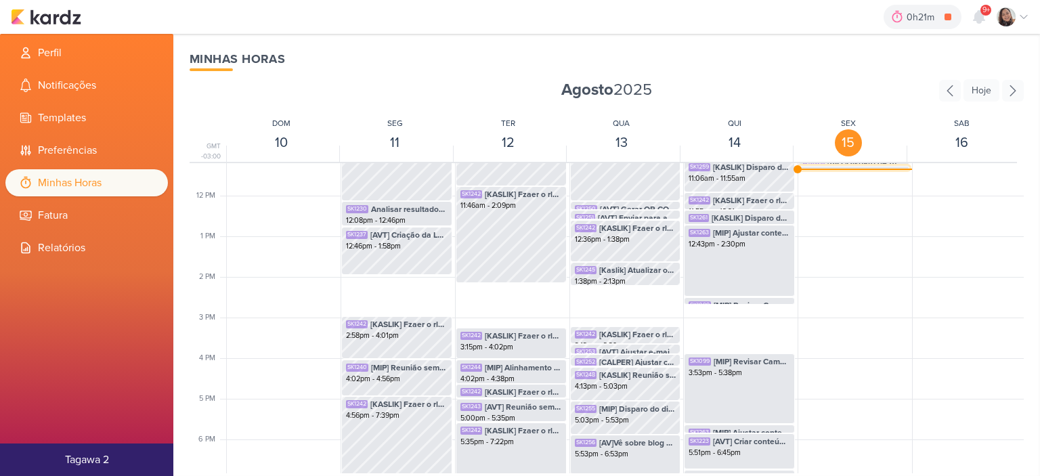
click at [820, 166] on div "SK1264 Analisar resultados dos disparos dos clientes 11:16am - 11:22am" at bounding box center [854, 179] width 110 height 26
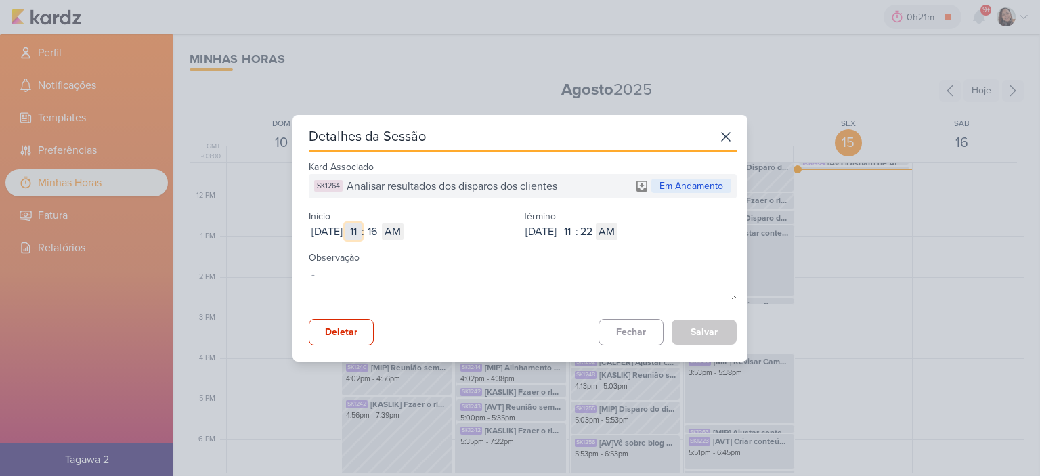
click at [361, 227] on input "11" at bounding box center [353, 231] width 16 height 16
type input "10"
click at [380, 231] on input "16" at bounding box center [372, 231] width 16 height 16
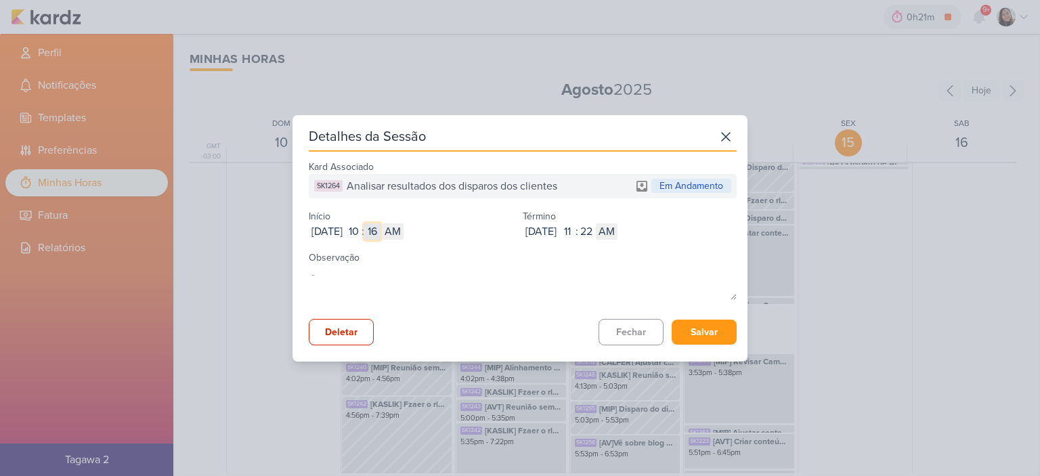
click at [380, 231] on input "16" at bounding box center [372, 231] width 16 height 16
type input "01"
click at [575, 224] on input "11" at bounding box center [567, 231] width 16 height 16
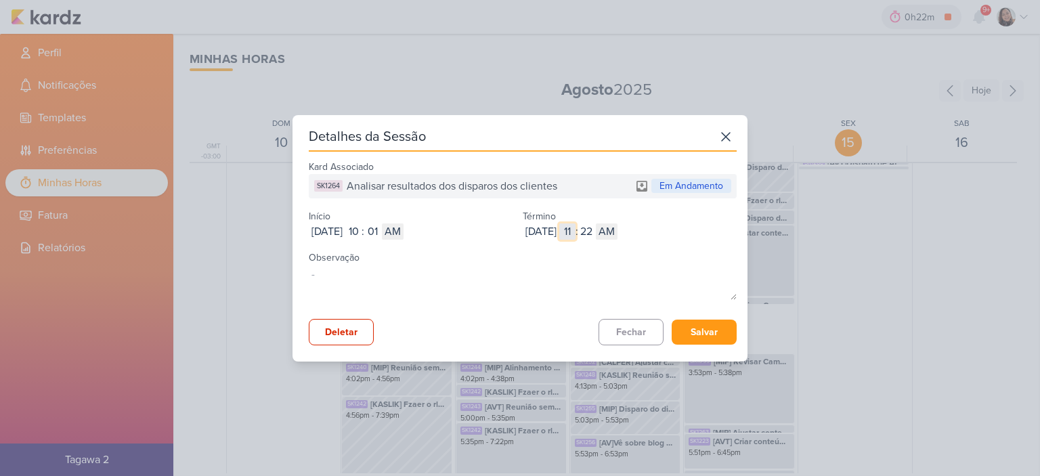
click at [575, 224] on input "11" at bounding box center [567, 231] width 16 height 16
type input "10"
click at [594, 232] on input "22" at bounding box center [586, 231] width 16 height 16
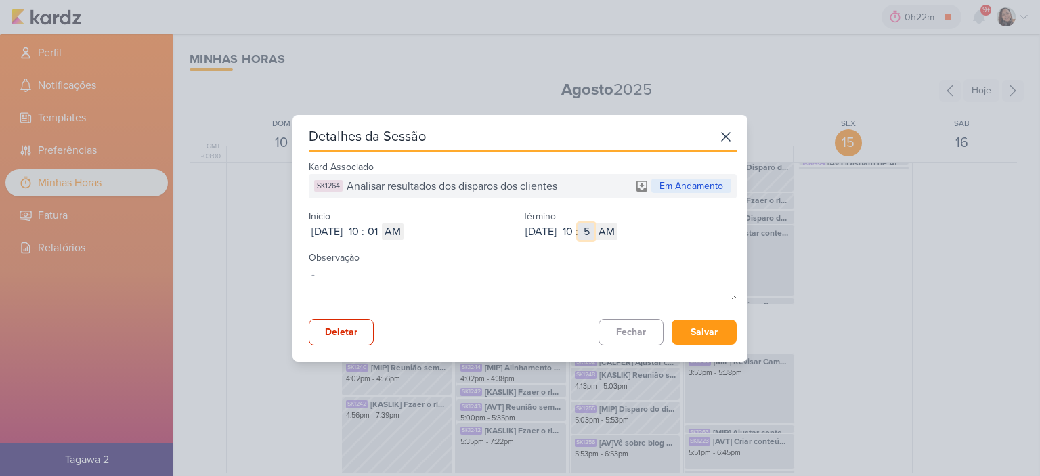
type input "59"
click at [713, 324] on button "Salvar" at bounding box center [703, 331] width 65 height 25
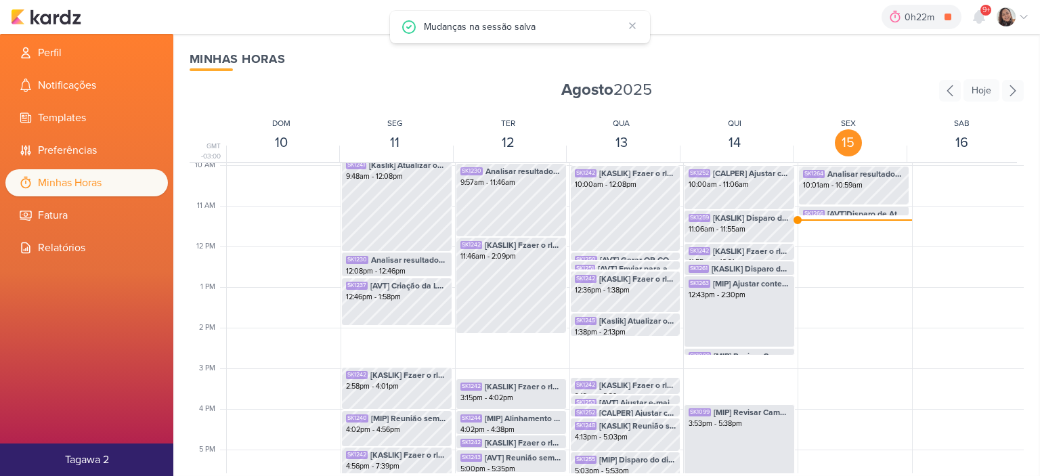
scroll to position [319, 0]
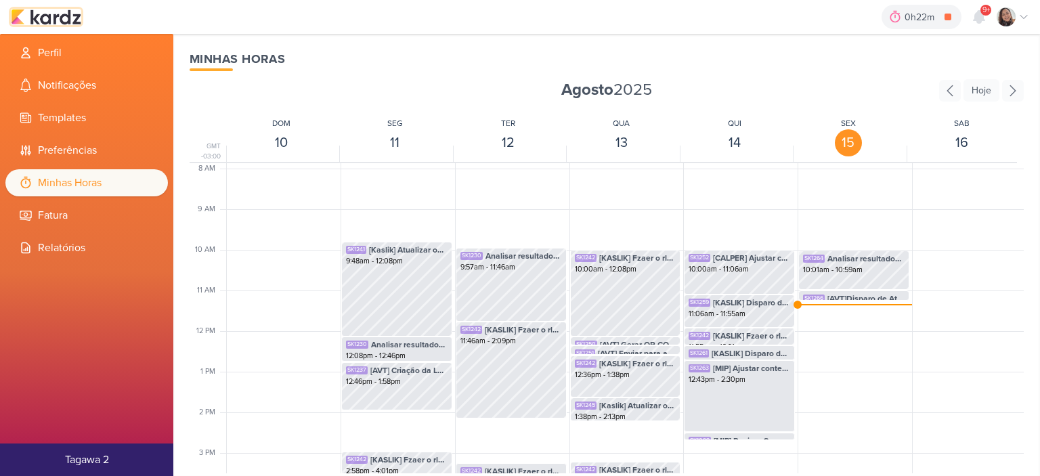
click at [58, 15] on img at bounding box center [46, 17] width 70 height 16
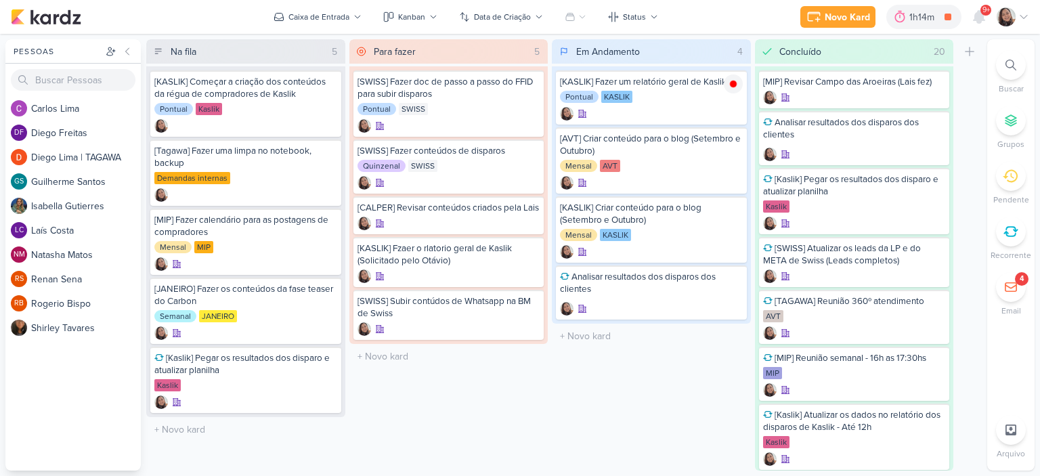
click at [1019, 20] on icon at bounding box center [1023, 17] width 11 height 11
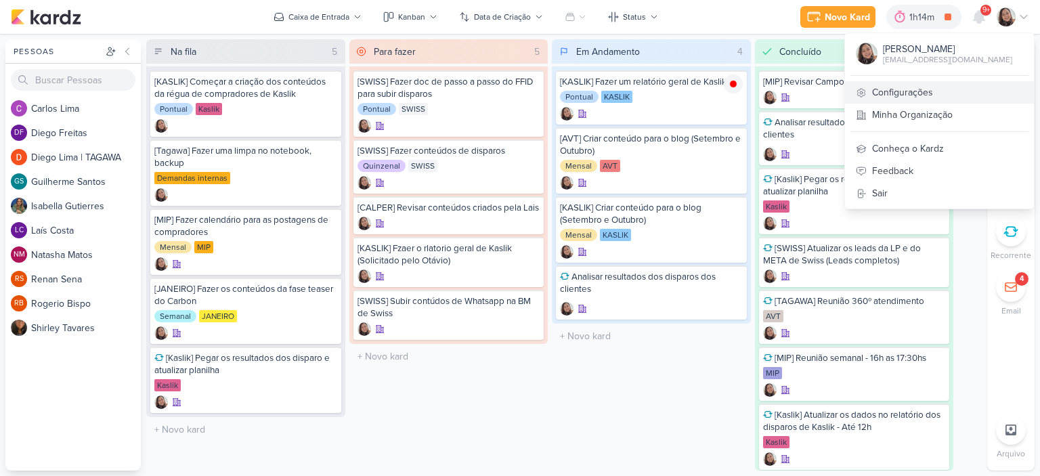
click at [904, 89] on link "Configurações" at bounding box center [939, 92] width 189 height 22
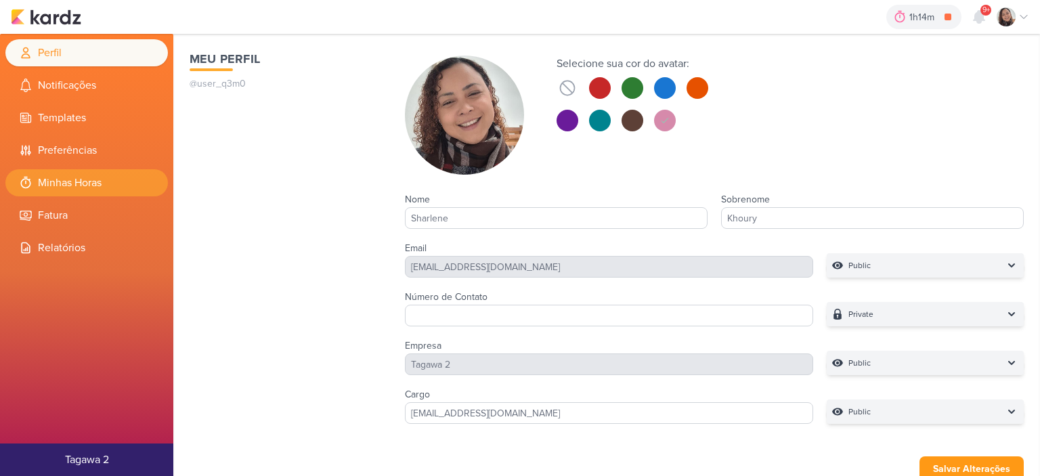
click at [97, 178] on li "Minhas Horas" at bounding box center [86, 182] width 162 height 27
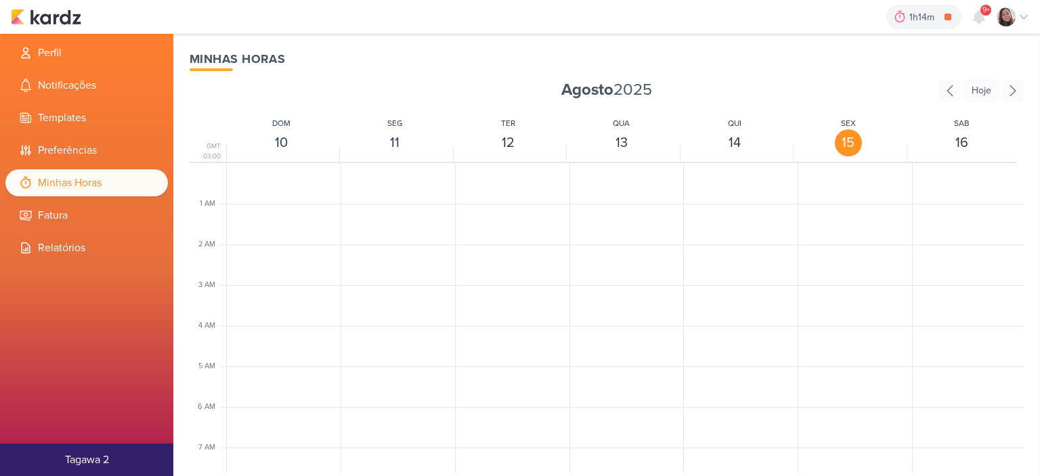
scroll to position [319, 0]
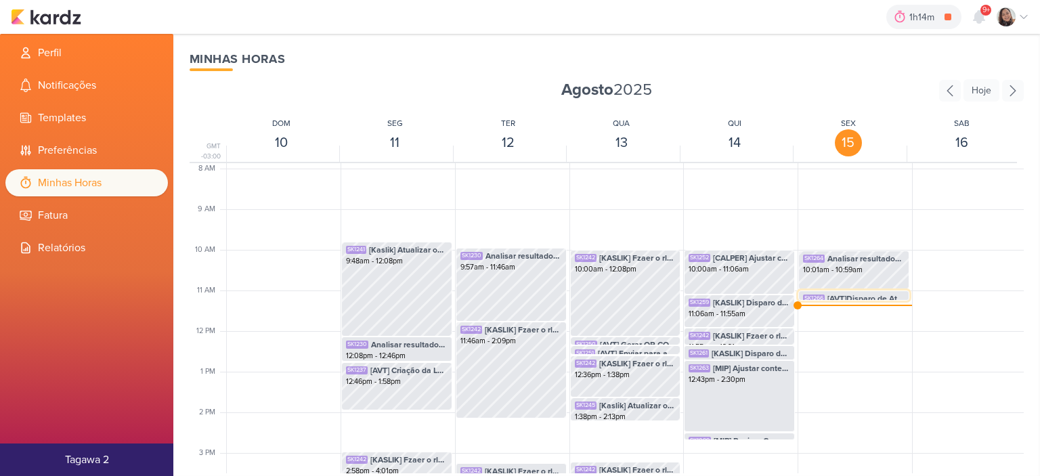
click at [834, 300] on div "SK1266 [AVT]Disparo de Atualização de obras - 15/08" at bounding box center [854, 298] width 102 height 12
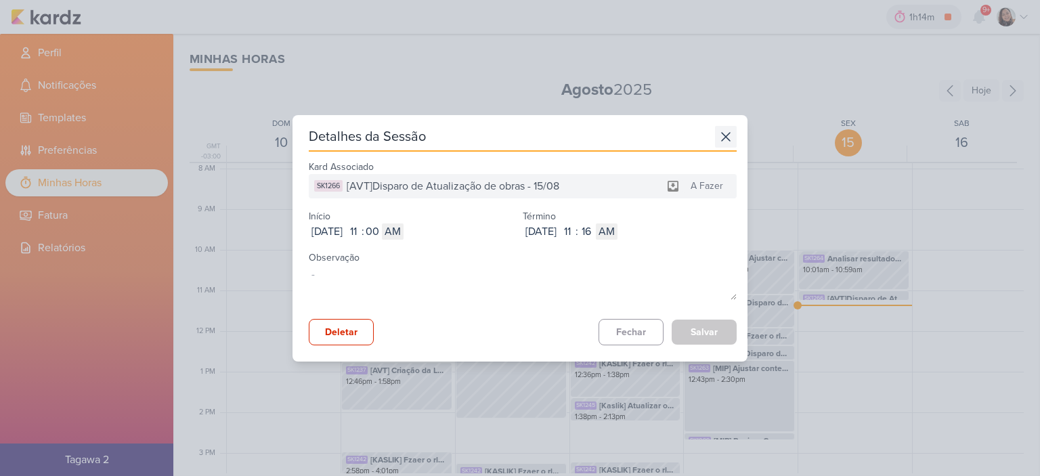
click at [717, 131] on icon at bounding box center [726, 137] width 22 height 22
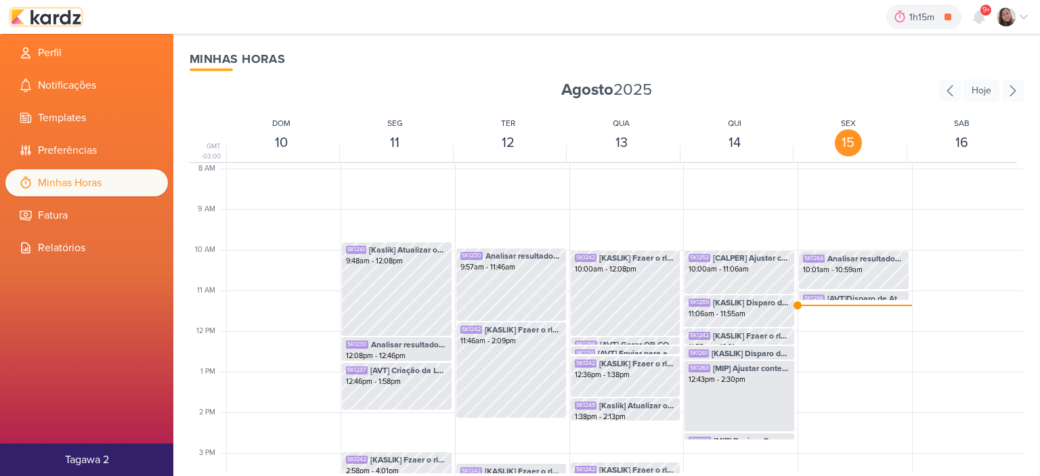
click at [49, 20] on img at bounding box center [46, 17] width 70 height 16
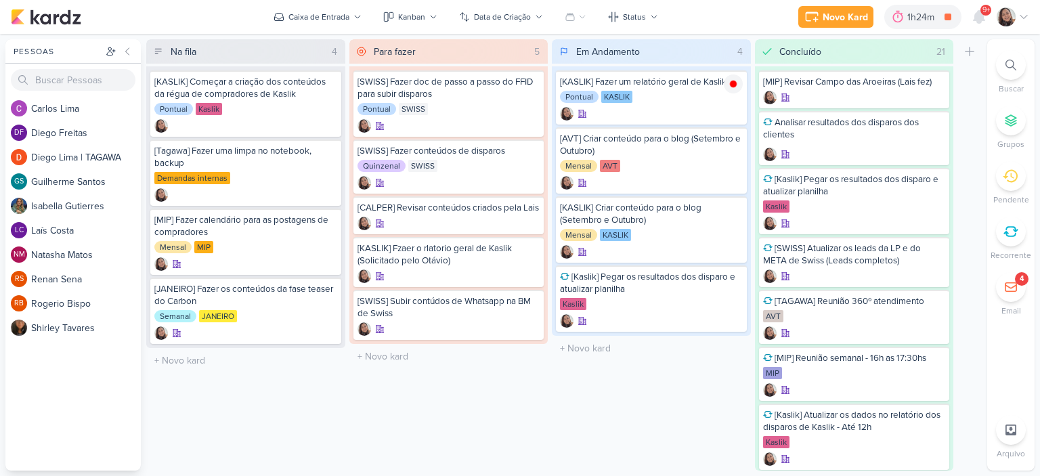
click at [1023, 22] on div at bounding box center [1012, 16] width 32 height 19
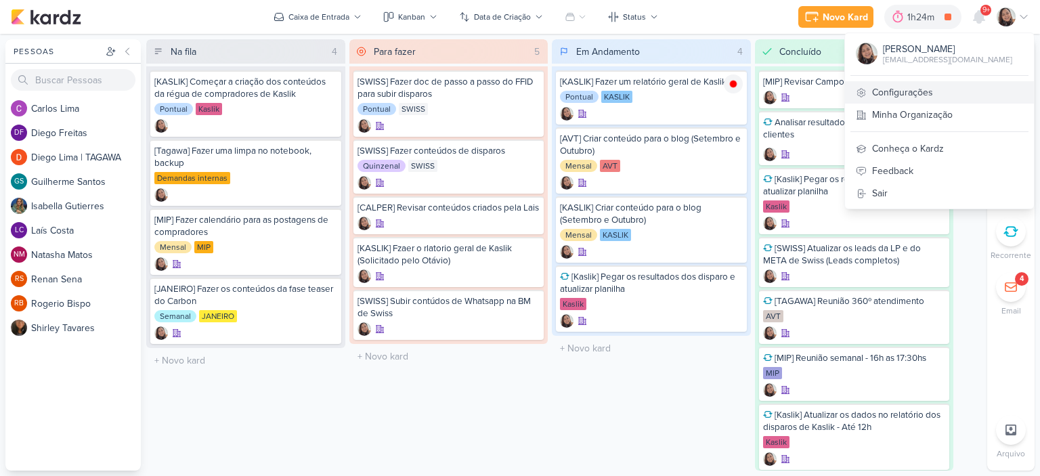
click at [912, 83] on link "Configurações" at bounding box center [939, 92] width 189 height 22
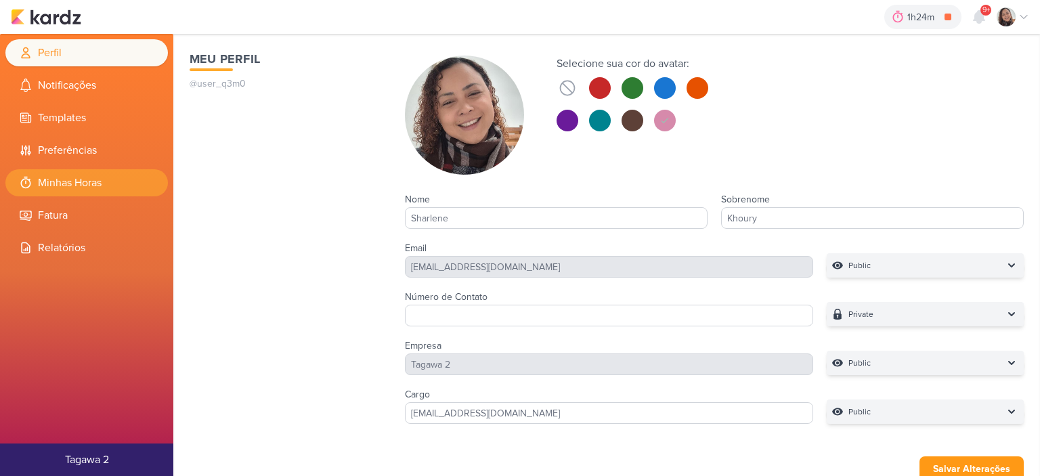
click at [70, 189] on li "Minhas Horas" at bounding box center [86, 182] width 162 height 27
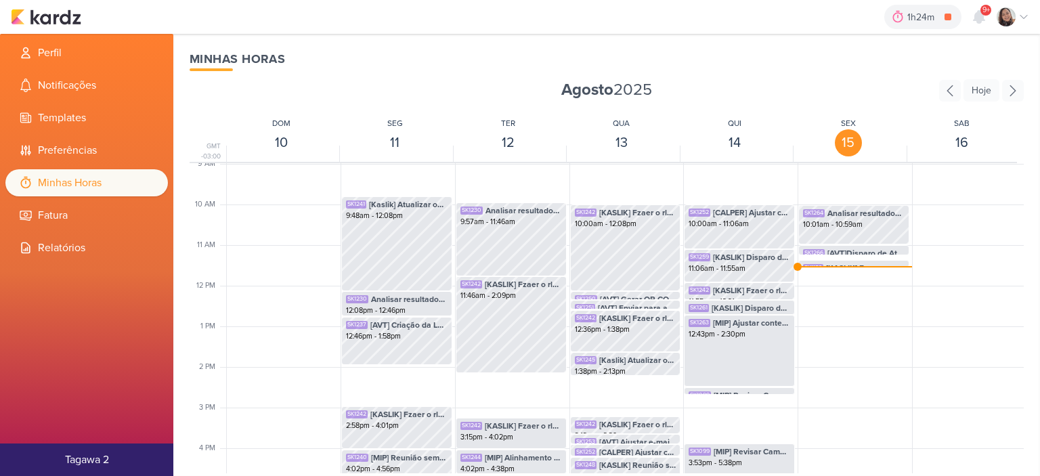
scroll to position [387, 0]
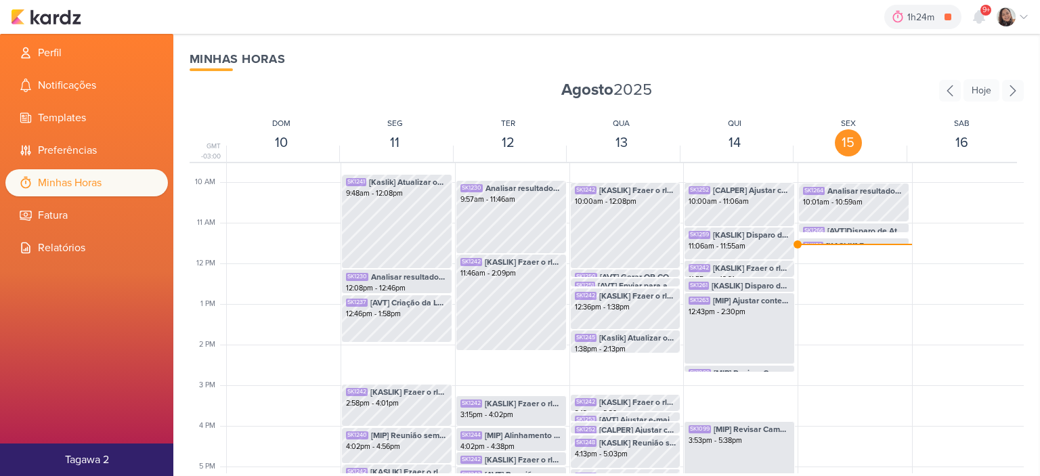
click at [833, 245] on div "SK1189 [KASLIK] Fazer um relatório geral de Kaslik 11:22am - 11:33am SK1264 Ana…" at bounding box center [853, 263] width 112 height 975
click at [828, 240] on span "[KASLIK] Fazer um relatório geral de Kaslik" at bounding box center [865, 246] width 79 height 12
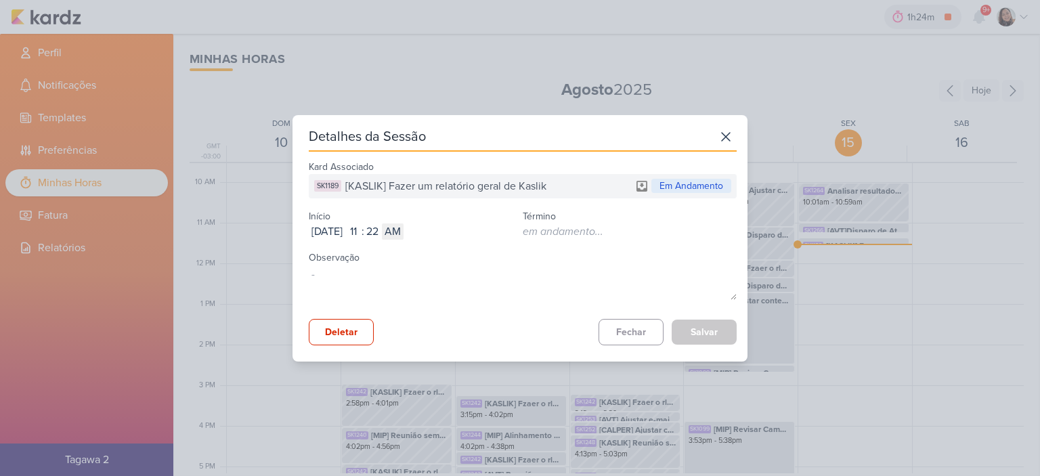
click at [364, 229] on div ":" at bounding box center [362, 231] width 3 height 16
click at [380, 231] on input "22" at bounding box center [372, 231] width 16 height 16
type input "16"
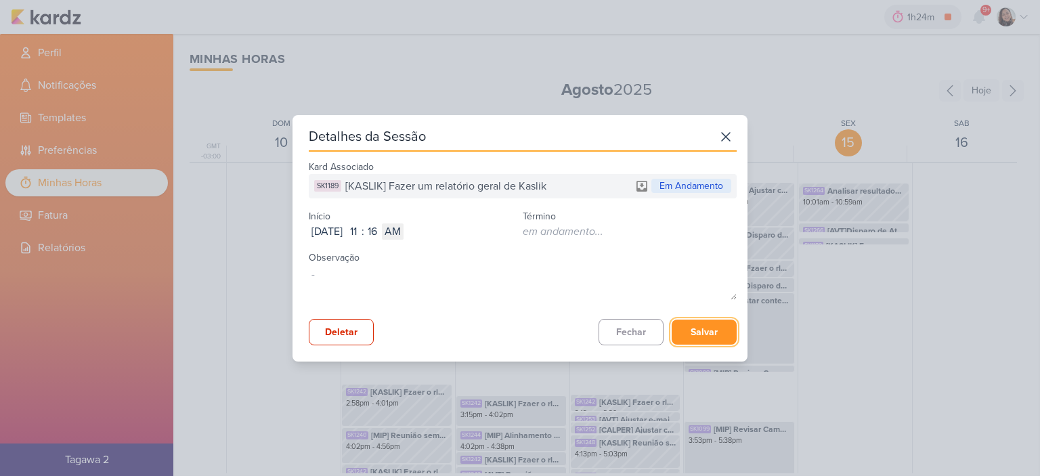
click at [690, 342] on button "Salvar" at bounding box center [703, 331] width 65 height 25
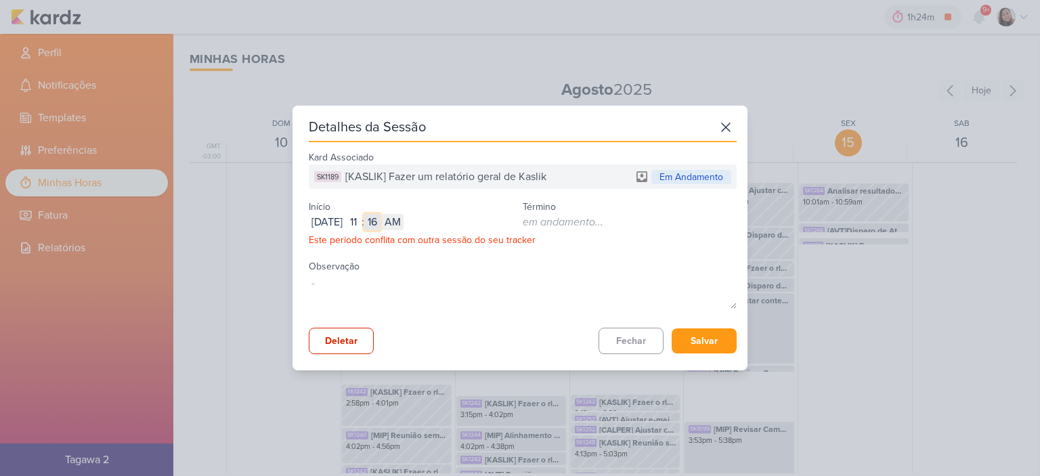
click at [380, 221] on input "16" at bounding box center [372, 222] width 16 height 16
type input "17"
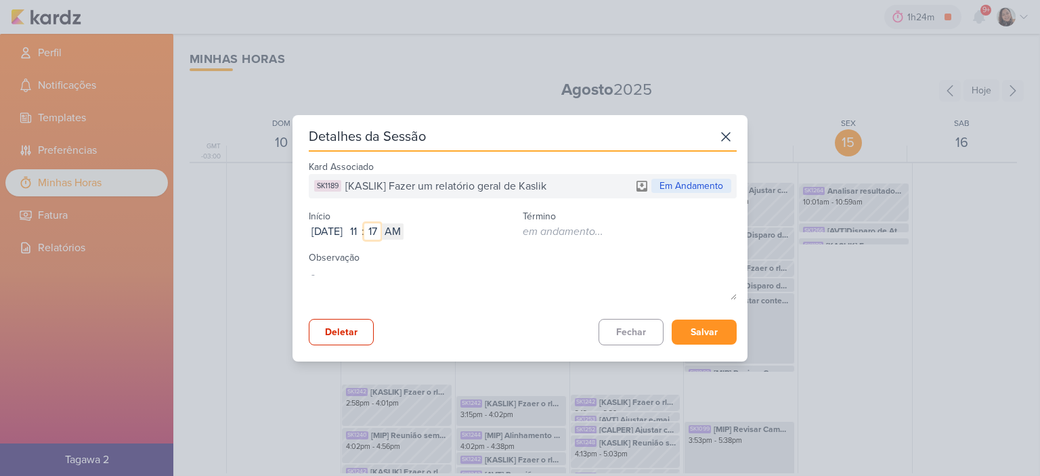
type input "17"
click at [692, 330] on button "Salvar" at bounding box center [703, 331] width 65 height 25
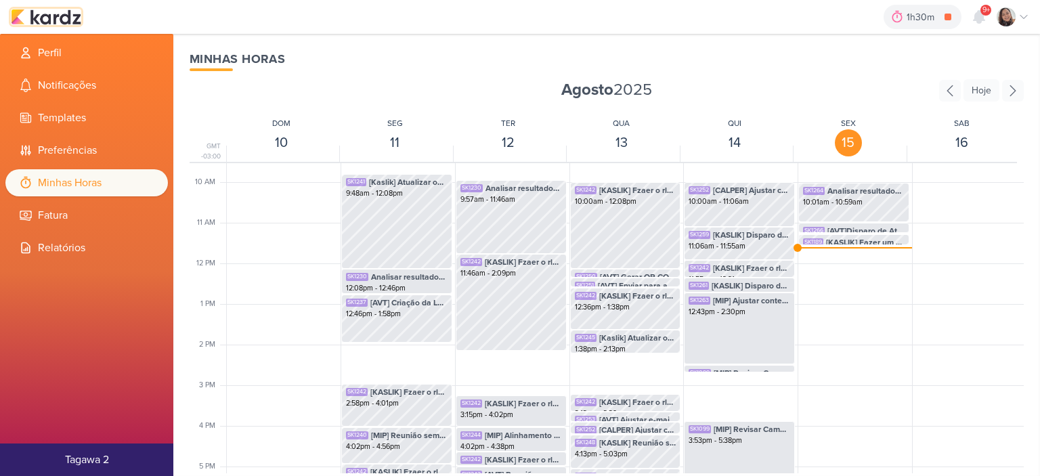
click at [68, 14] on img at bounding box center [46, 17] width 70 height 16
